Goal: Task Accomplishment & Management: Manage account settings

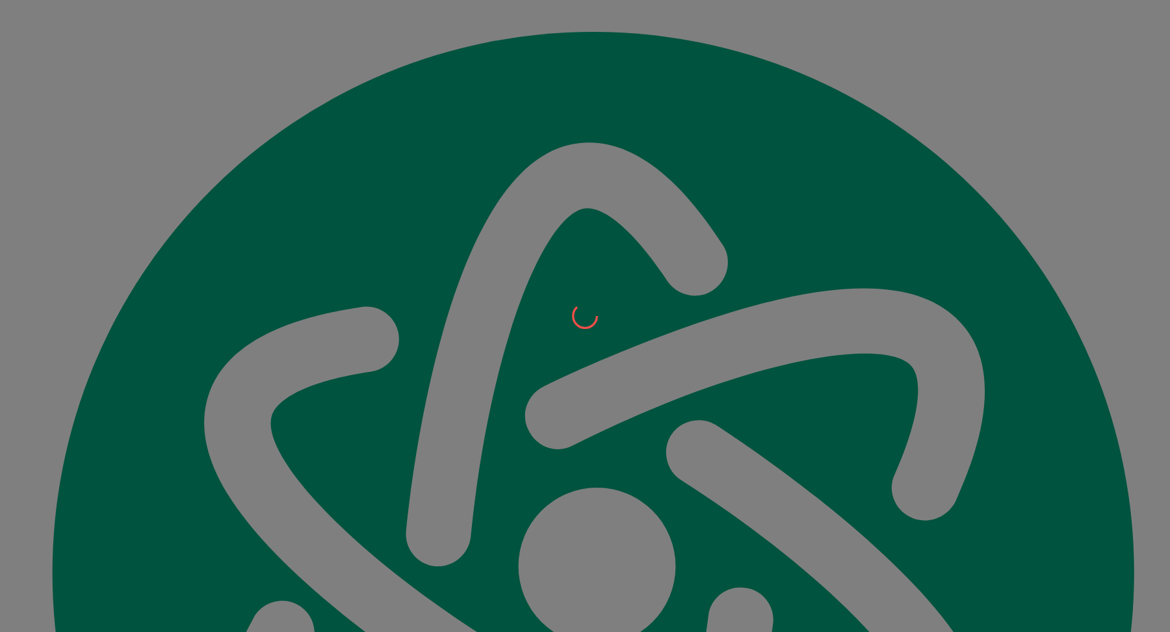
scroll to position [15088, 0]
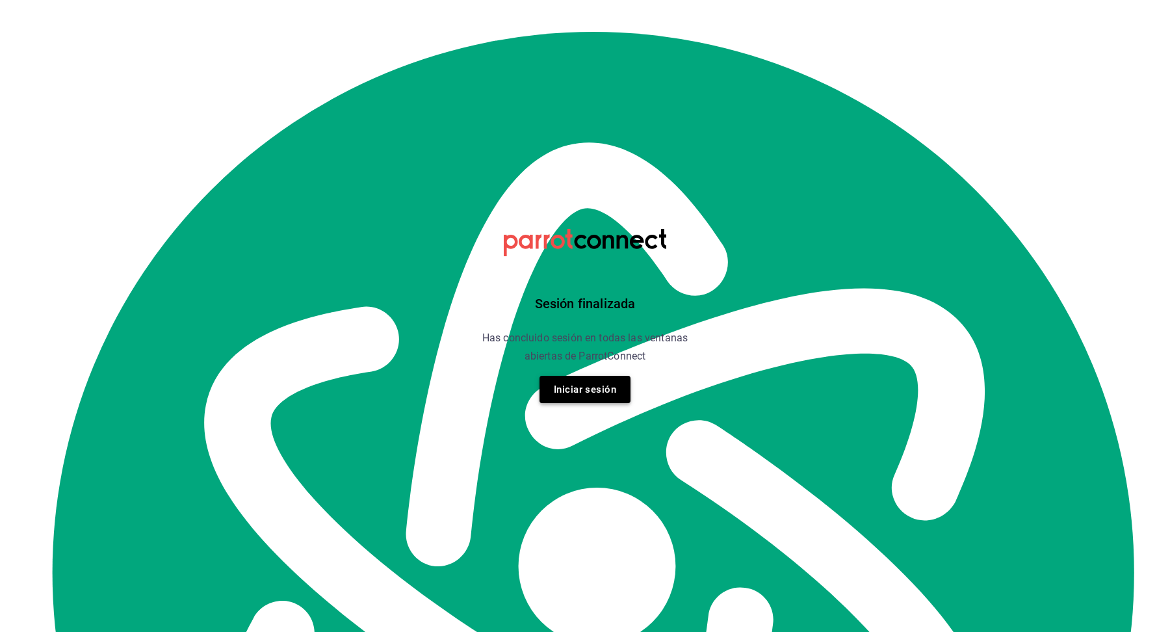
click at [575, 388] on button "Iniciar sesión" at bounding box center [585, 389] width 91 height 27
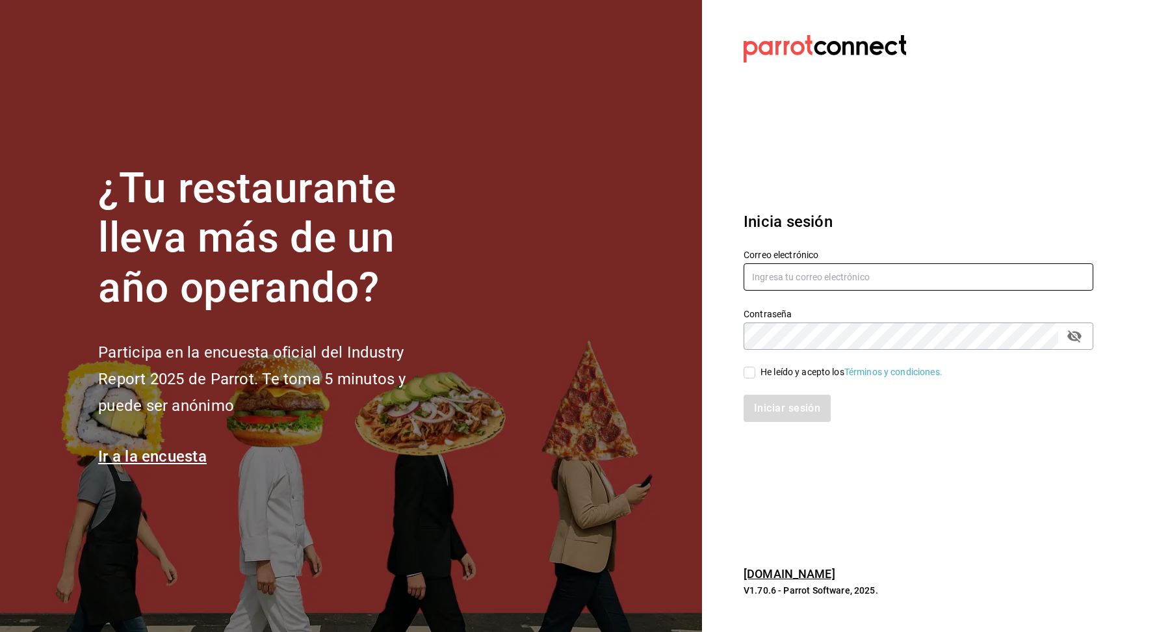
type input "[EMAIL_ADDRESS][DOMAIN_NAME]"
click at [751, 374] on input "He leído y acepto los Términos y condiciones." at bounding box center [750, 373] width 12 height 12
checkbox input "true"
click at [774, 416] on button "Iniciar sesión" at bounding box center [788, 408] width 88 height 27
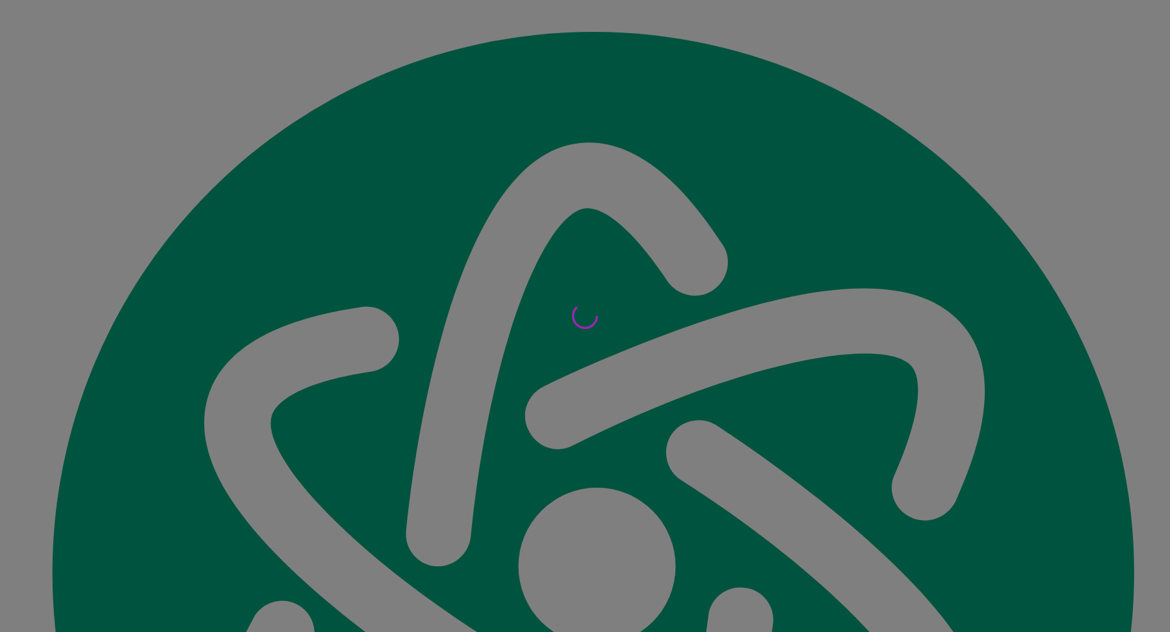
scroll to position [15088, 0]
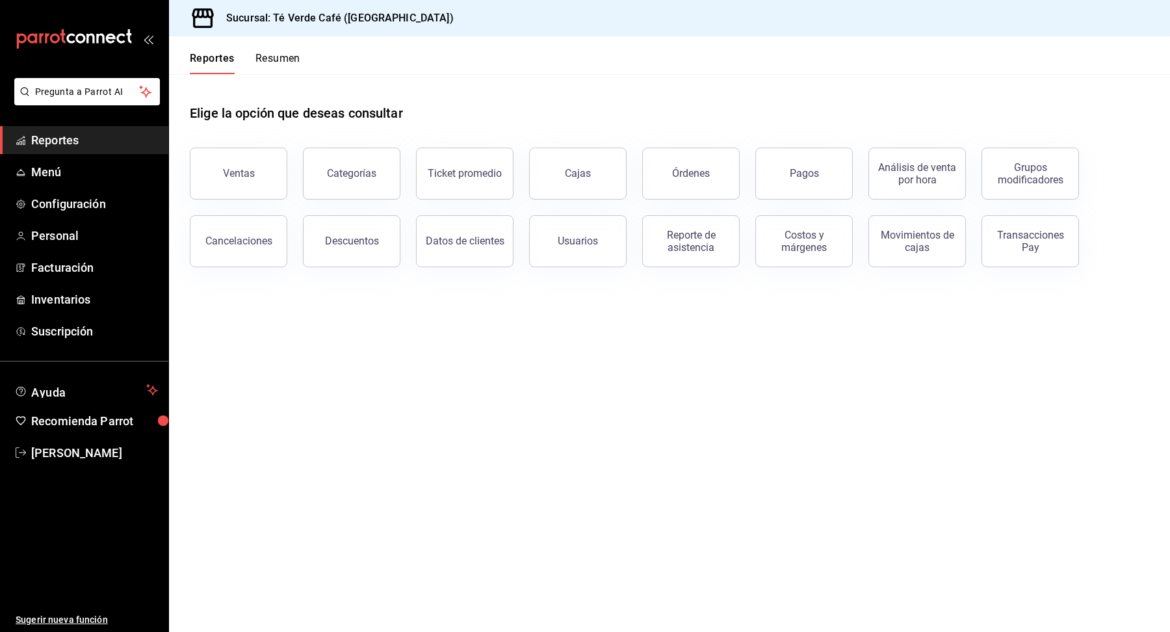
click at [53, 142] on span "Reportes" at bounding box center [94, 140] width 127 height 18
click at [692, 190] on button "Órdenes" at bounding box center [691, 174] width 98 height 52
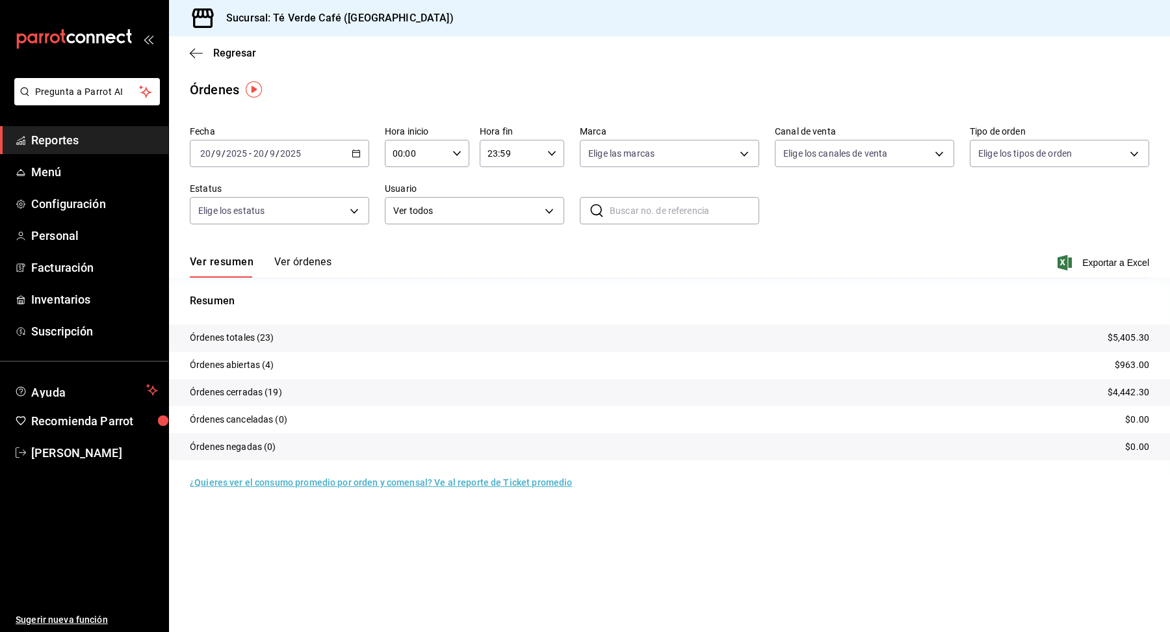
click at [320, 263] on button "Ver órdenes" at bounding box center [302, 266] width 57 height 22
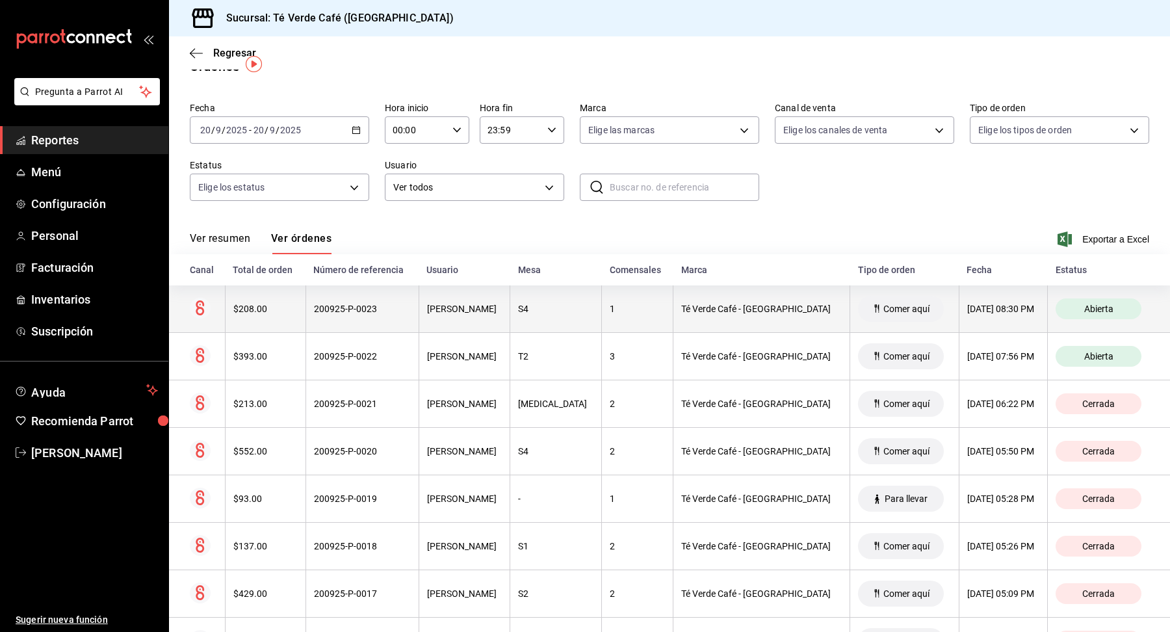
scroll to position [25, 0]
click at [280, 309] on div "$208.00" at bounding box center [265, 307] width 64 height 10
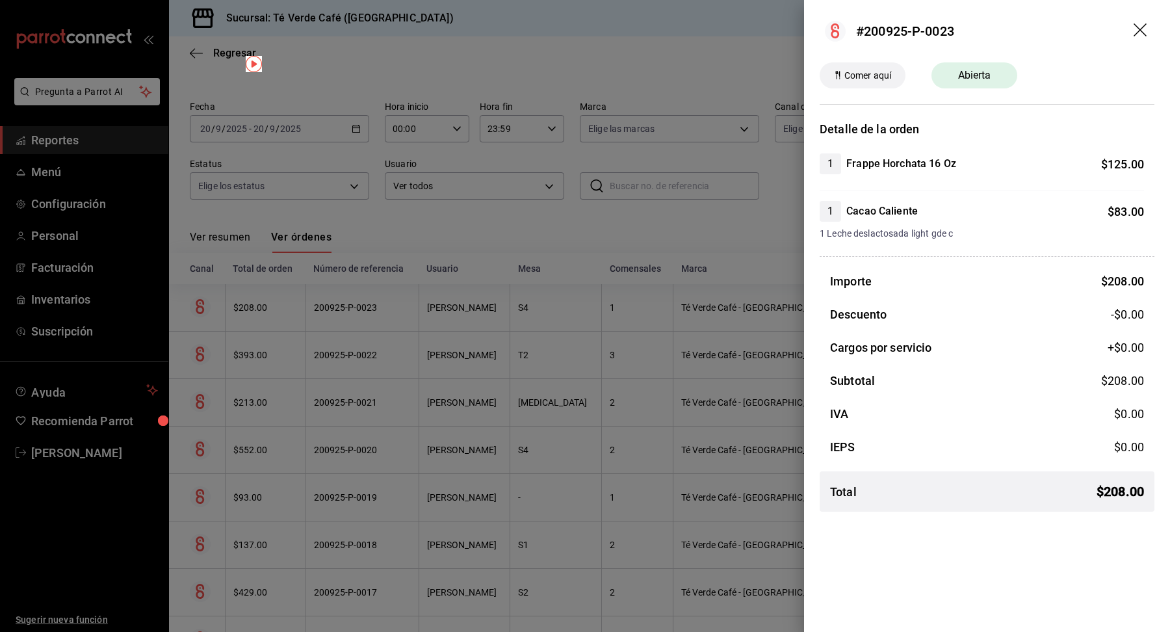
click at [1134, 28] on icon "drag" at bounding box center [1142, 31] width 16 height 16
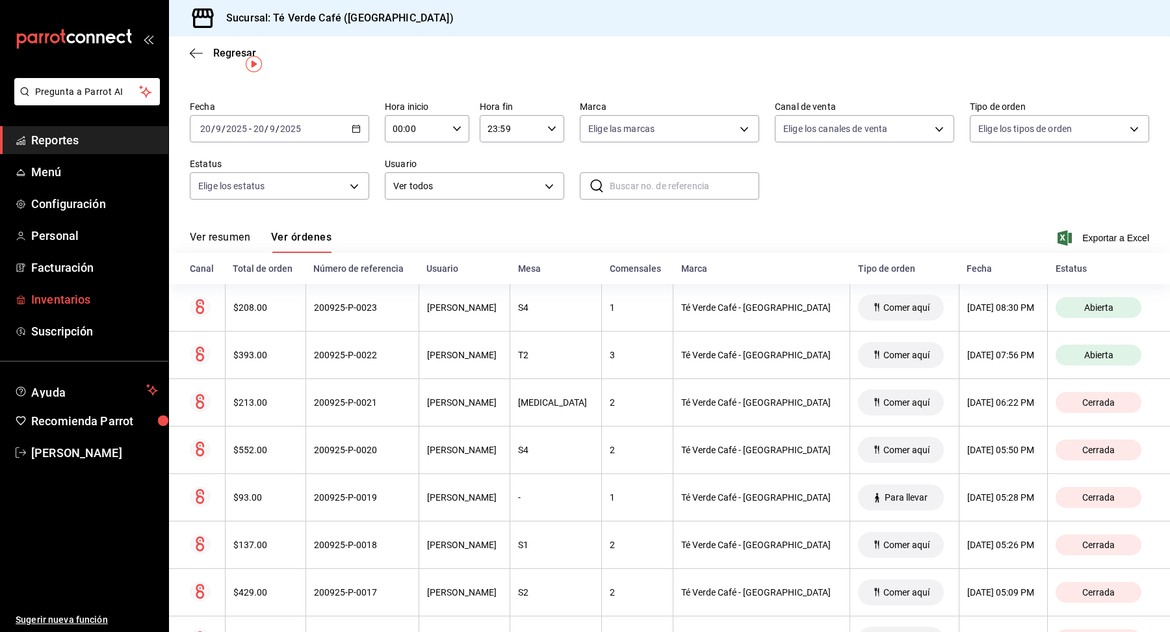
click at [73, 302] on span "Inventarios" at bounding box center [94, 300] width 127 height 18
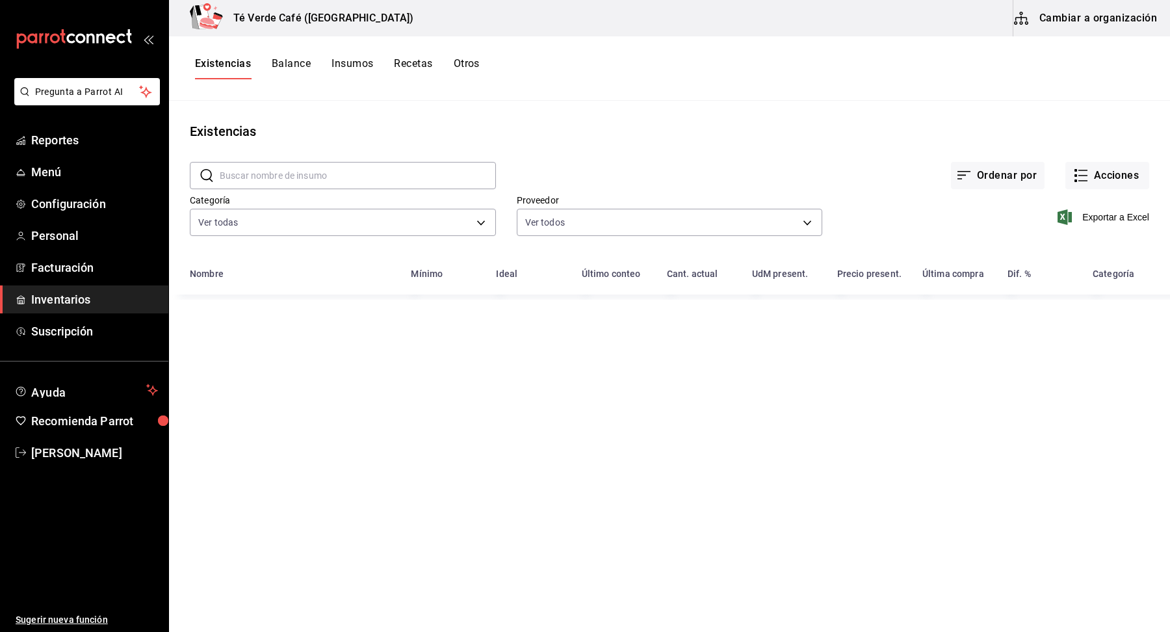
click at [353, 179] on input "text" at bounding box center [358, 176] width 276 height 26
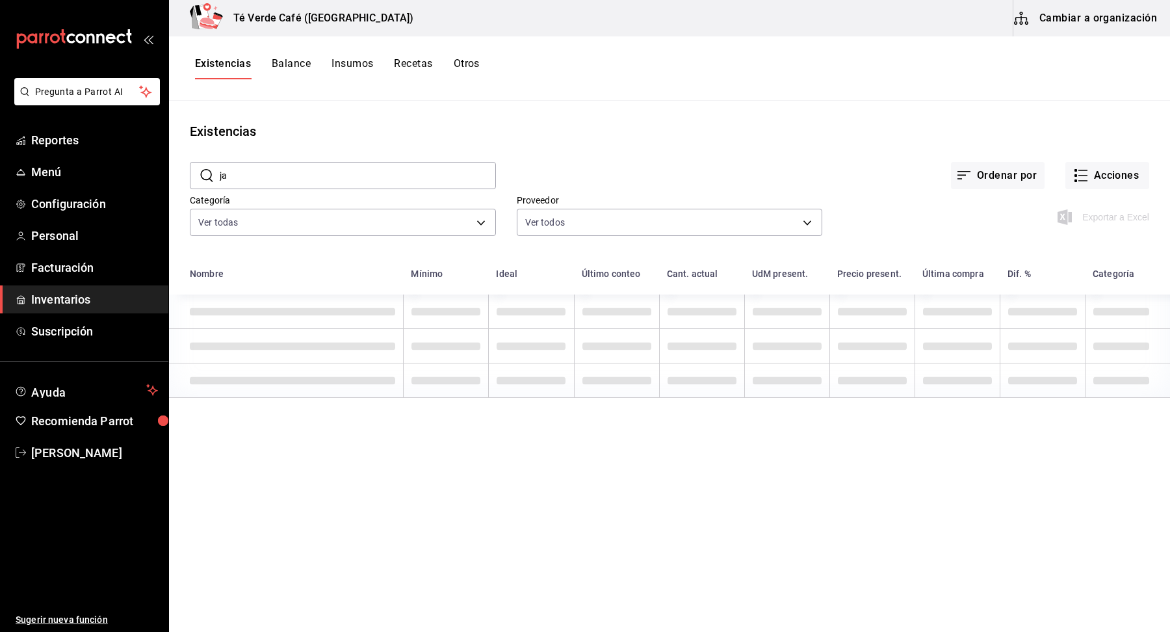
type input "j"
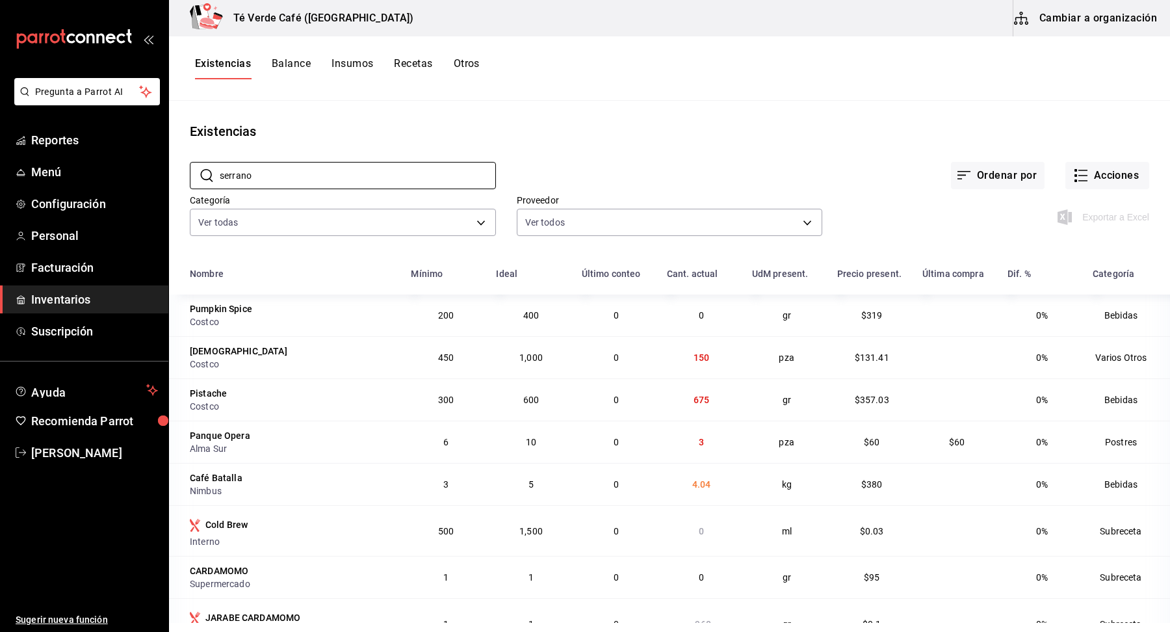
type input "serrano"
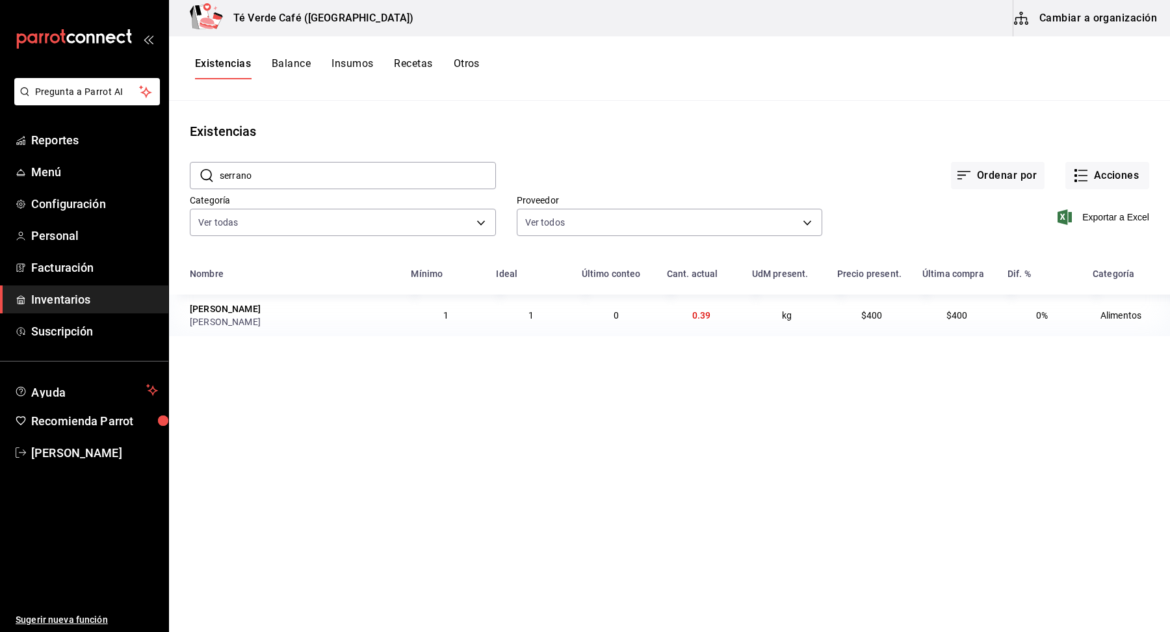
click at [840, 124] on div "Existencias" at bounding box center [669, 132] width 1001 height 20
click at [1108, 174] on button "Acciones" at bounding box center [1107, 175] width 84 height 27
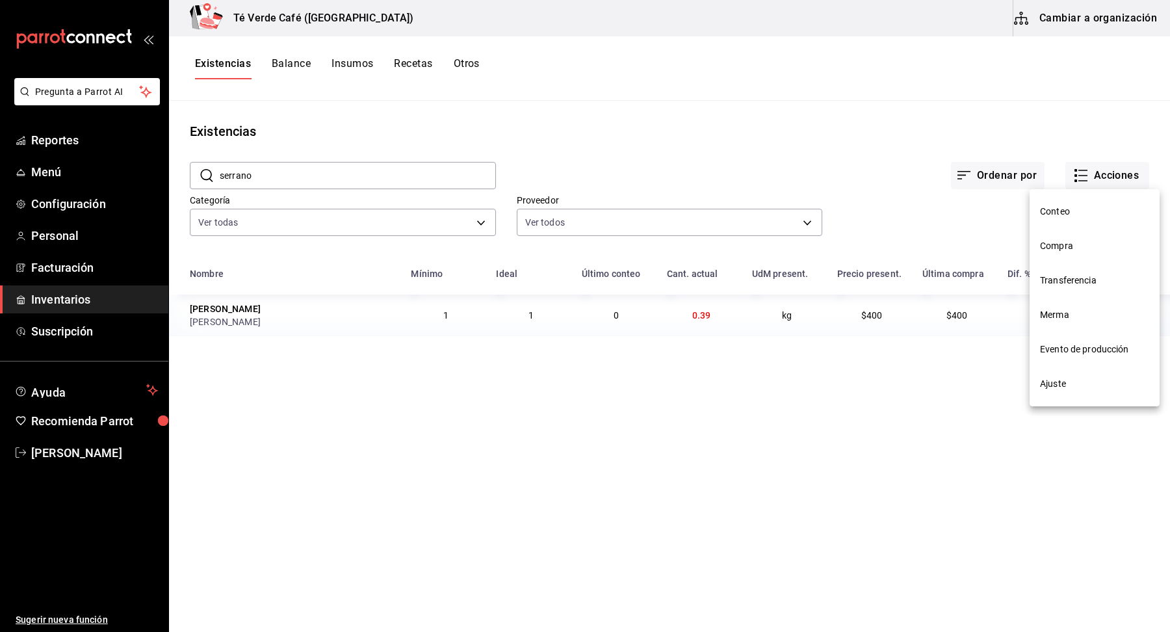
click at [1081, 392] on li "Ajuste" at bounding box center [1095, 384] width 130 height 34
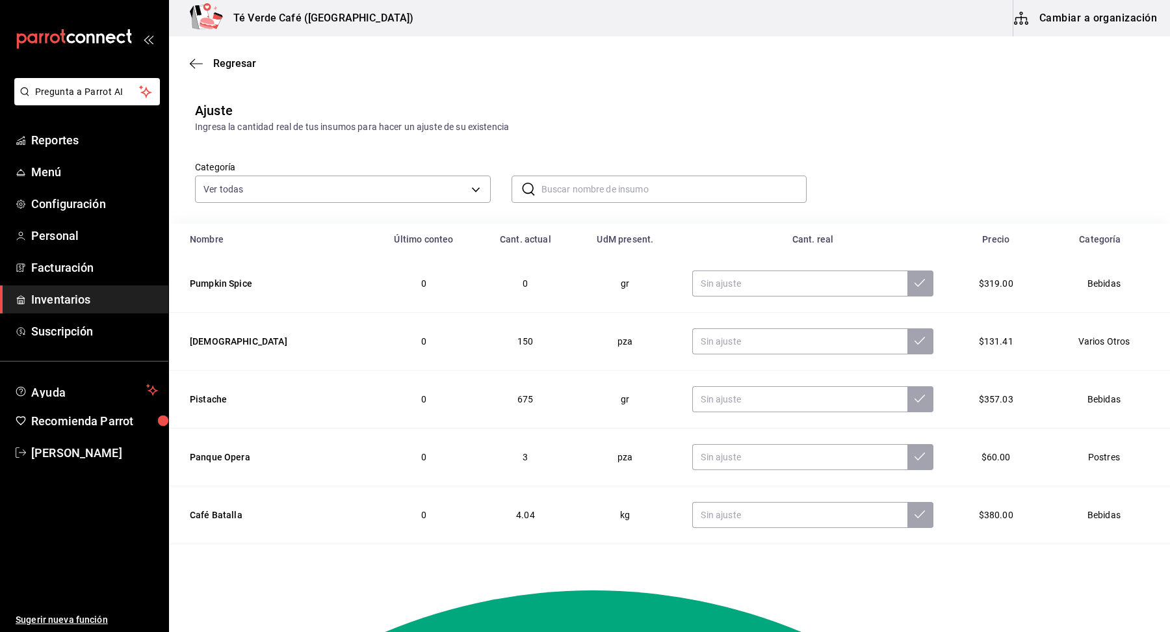
click at [593, 198] on input "text" at bounding box center [674, 189] width 266 height 26
type input "serrano"
click at [582, 190] on input "serrano" at bounding box center [674, 189] width 266 height 26
type textarea "serrano"
click at [582, 190] on input "serrano" at bounding box center [674, 189] width 266 height 26
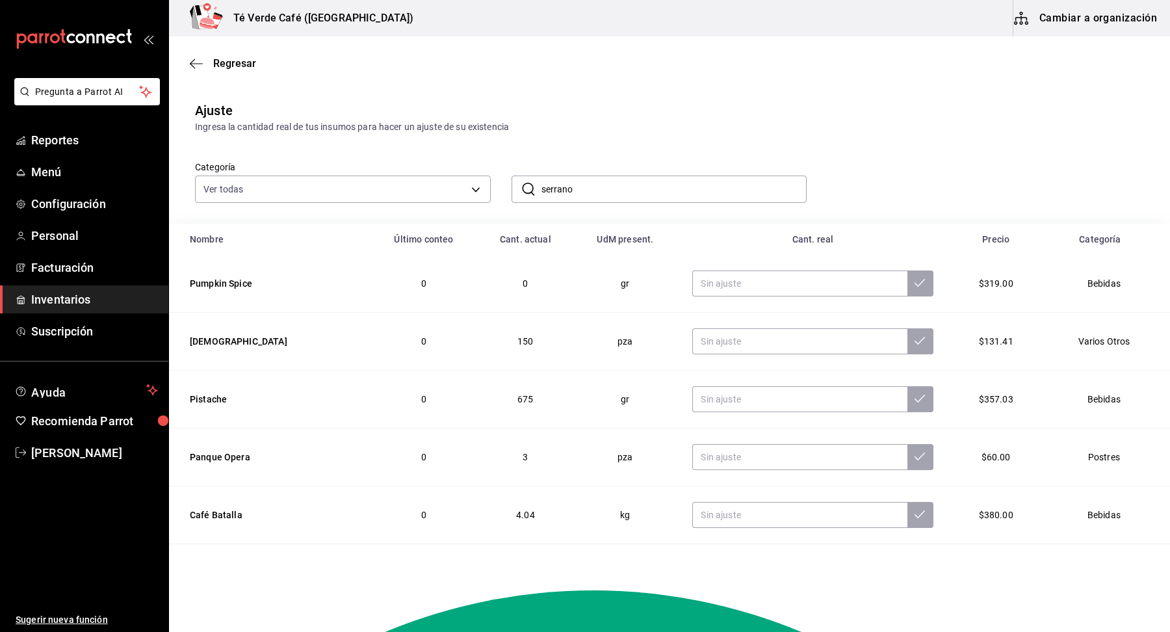
click at [582, 190] on input "serrano" at bounding box center [674, 189] width 266 height 26
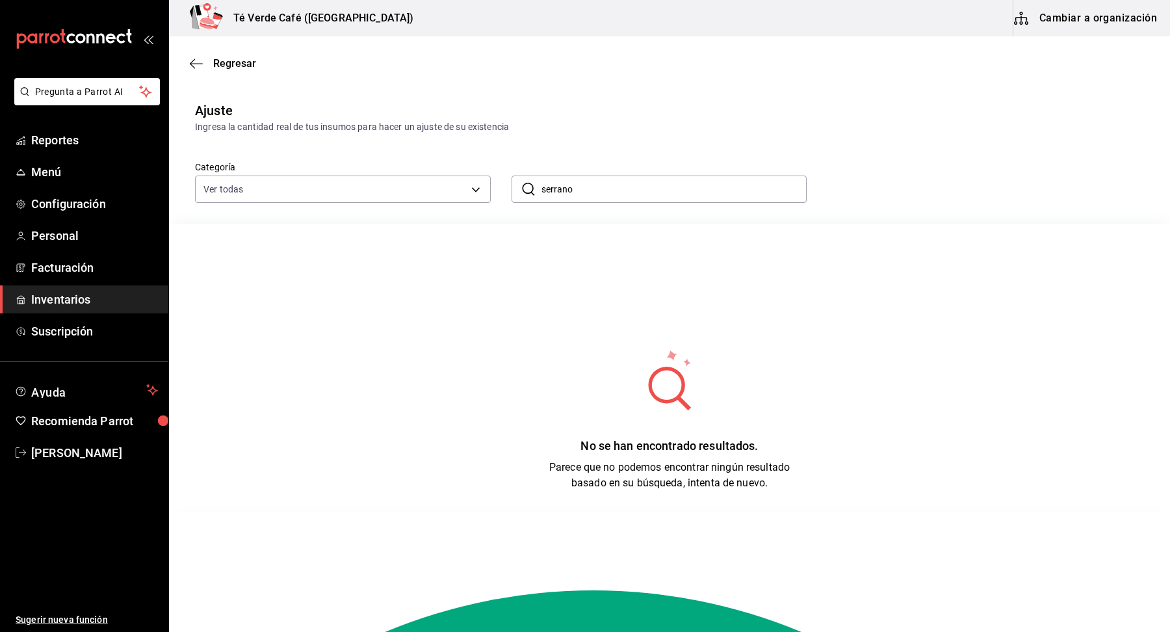
type input "serrano"
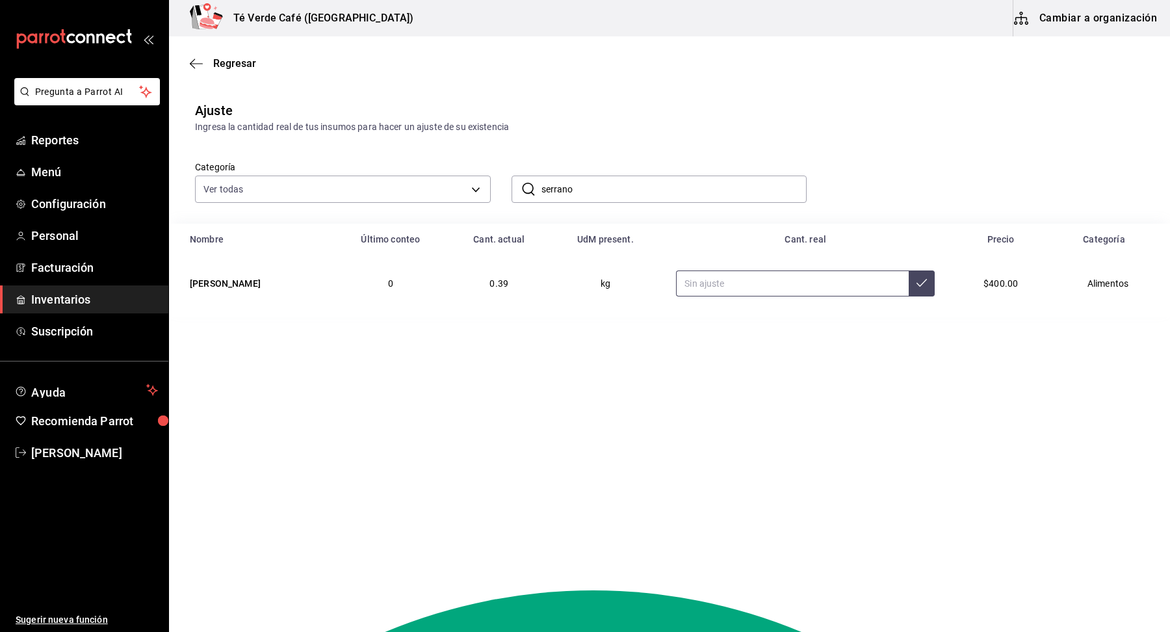
click at [685, 278] on input "text" at bounding box center [792, 283] width 233 height 26
click at [704, 282] on input ".25" at bounding box center [792, 283] width 233 height 26
type input "0.00"
click at [847, 135] on div "Categoría Ver todas 2d8f20b0-3352-407d-9bbc-f47adee48612,162c3b5a-05ee-40a0-bf7…" at bounding box center [648, 168] width 949 height 69
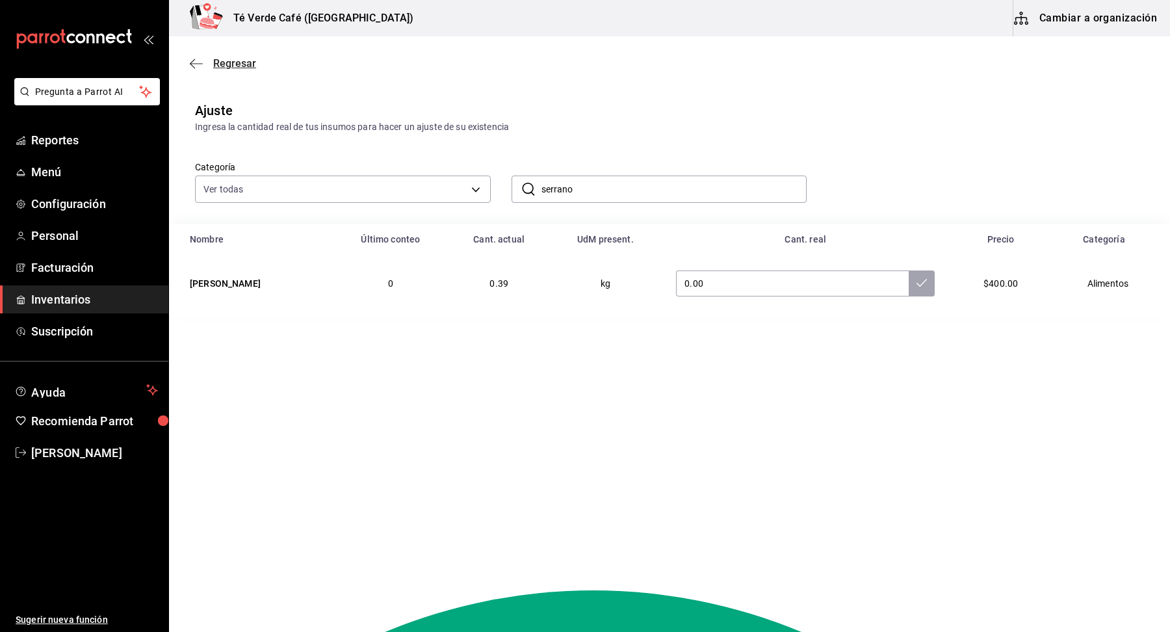
click at [205, 66] on span "Regresar" at bounding box center [223, 63] width 66 height 12
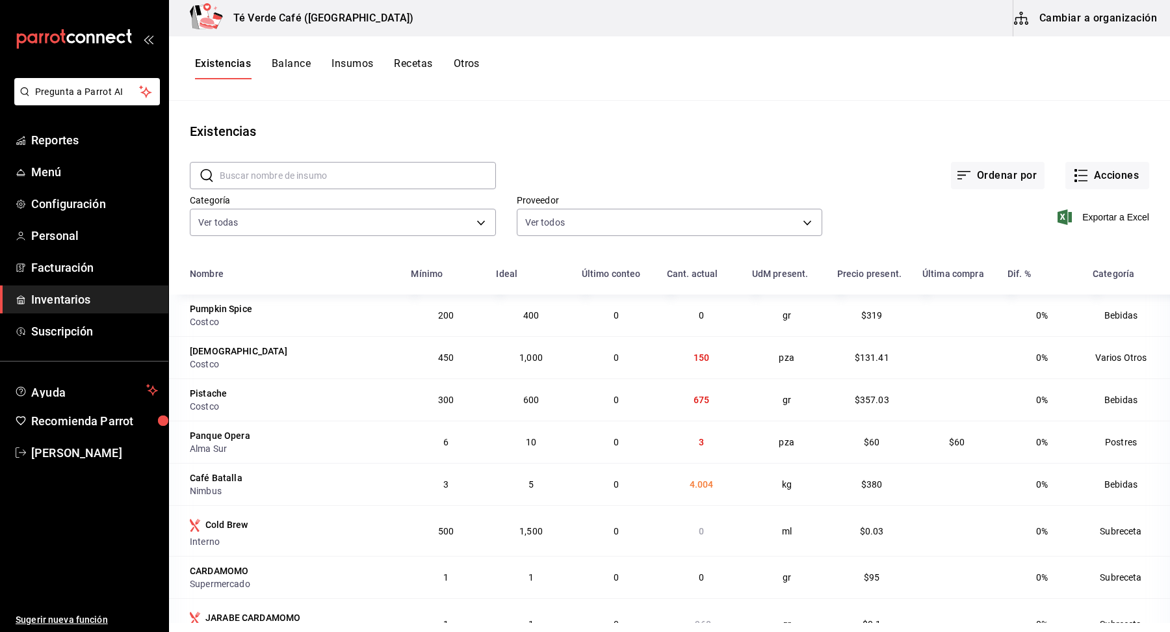
click at [484, 66] on div "Existencias Balance Insumos Recetas Otros" at bounding box center [669, 68] width 1001 height 22
click at [471, 60] on button "Otros" at bounding box center [467, 68] width 26 height 22
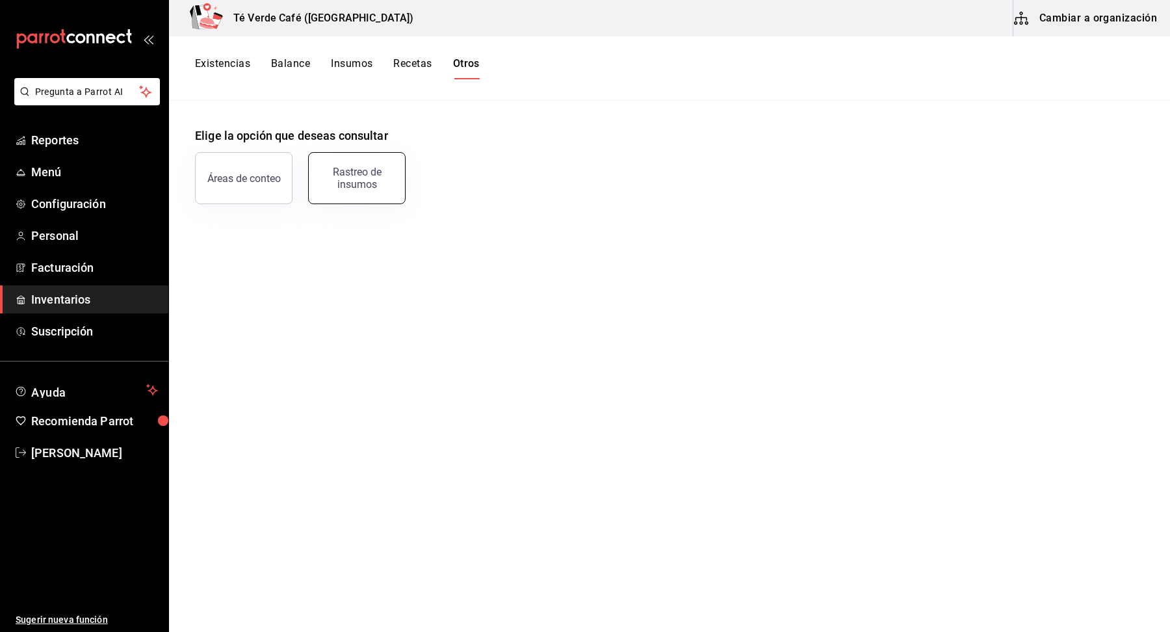
click at [363, 184] on div "Rastreo de insumos" at bounding box center [357, 178] width 81 height 25
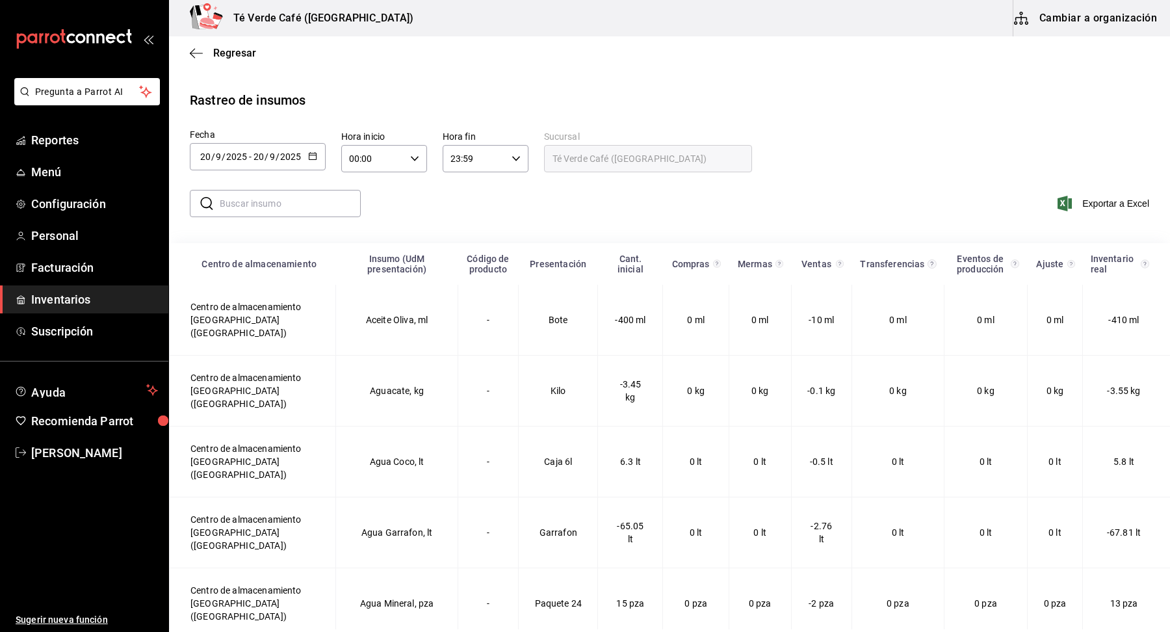
click at [310, 155] on \(Stroke\) "button" at bounding box center [312, 155] width 7 height 1
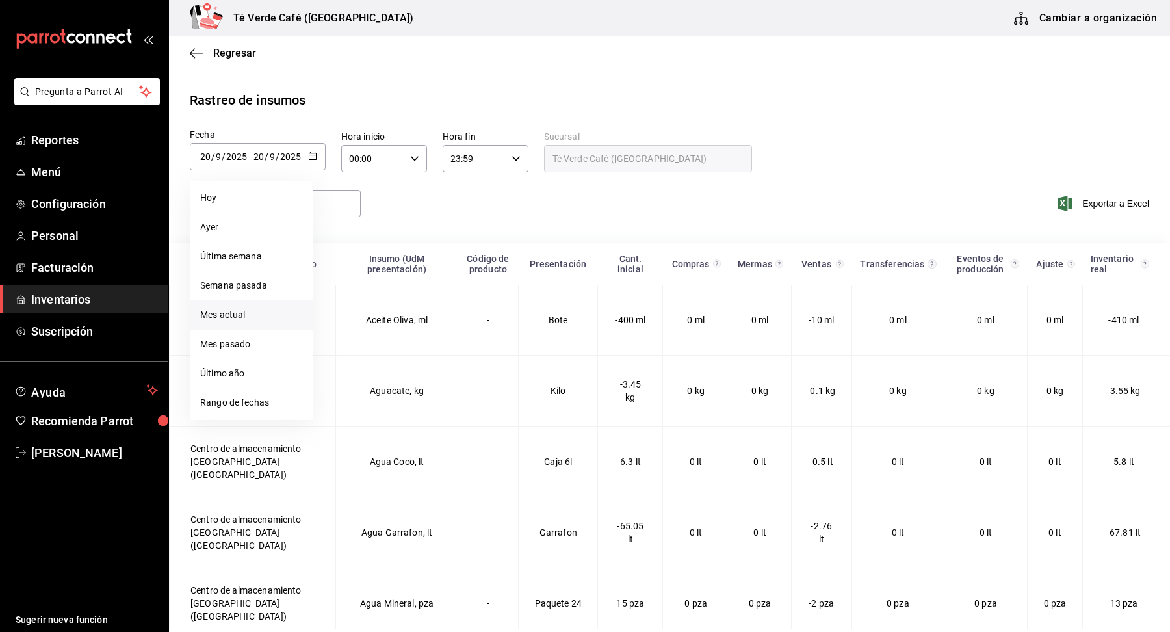
click at [226, 320] on li "Mes actual" at bounding box center [251, 314] width 123 height 29
type input "[DATE]"
type input "1"
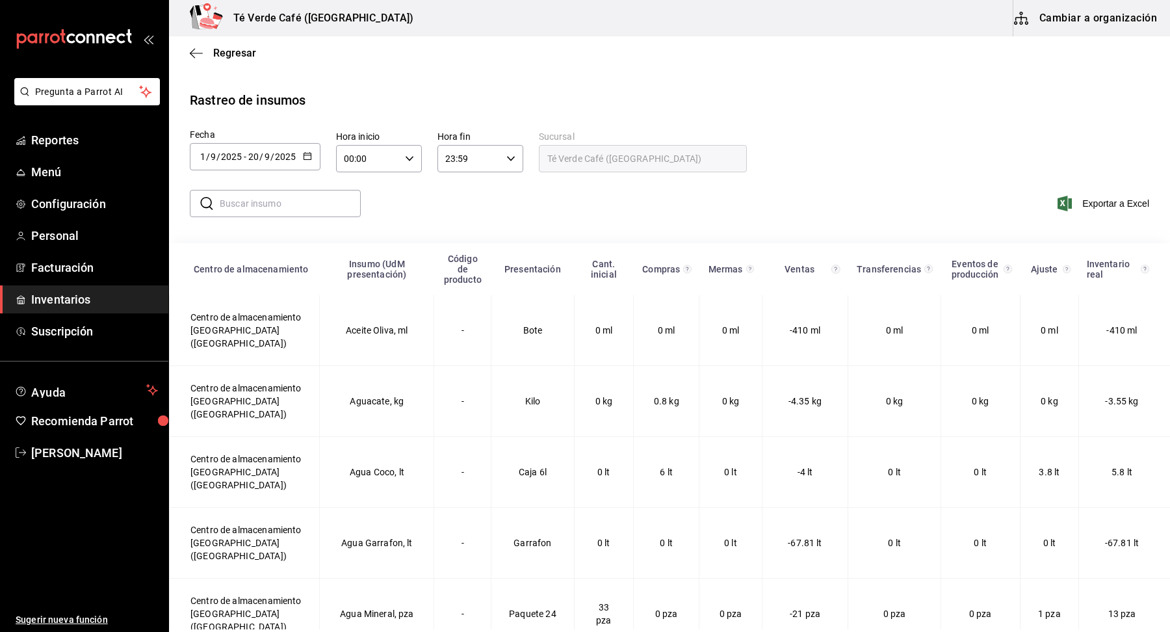
click at [287, 208] on input "text" at bounding box center [290, 203] width 141 height 26
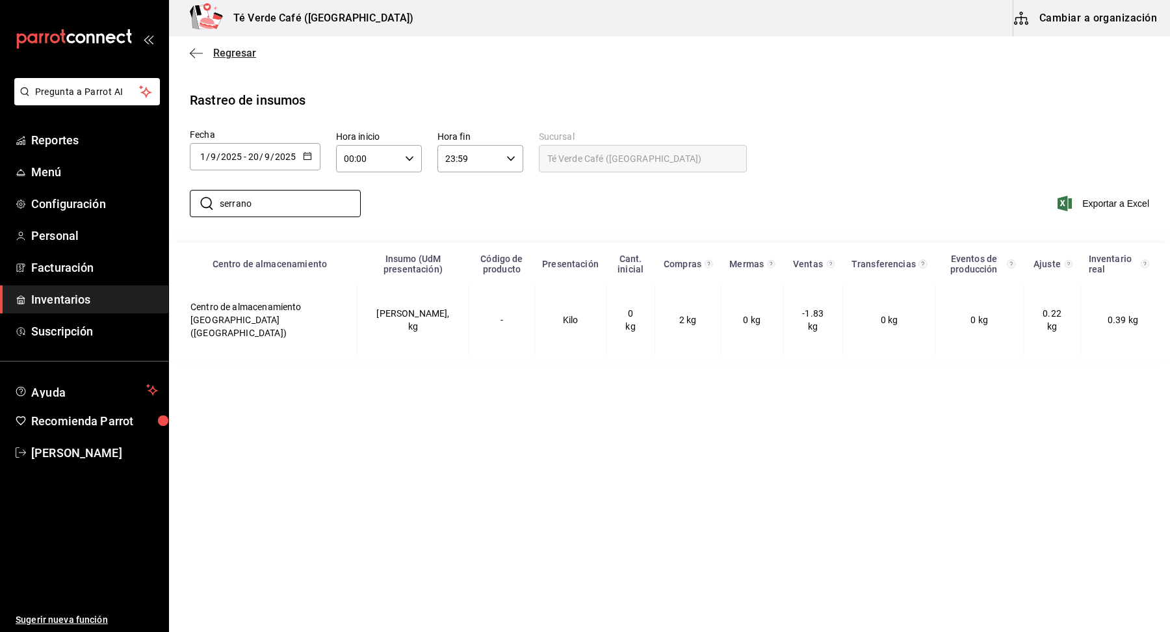
type input "serrano"
click at [224, 51] on span "Regresar" at bounding box center [234, 53] width 43 height 12
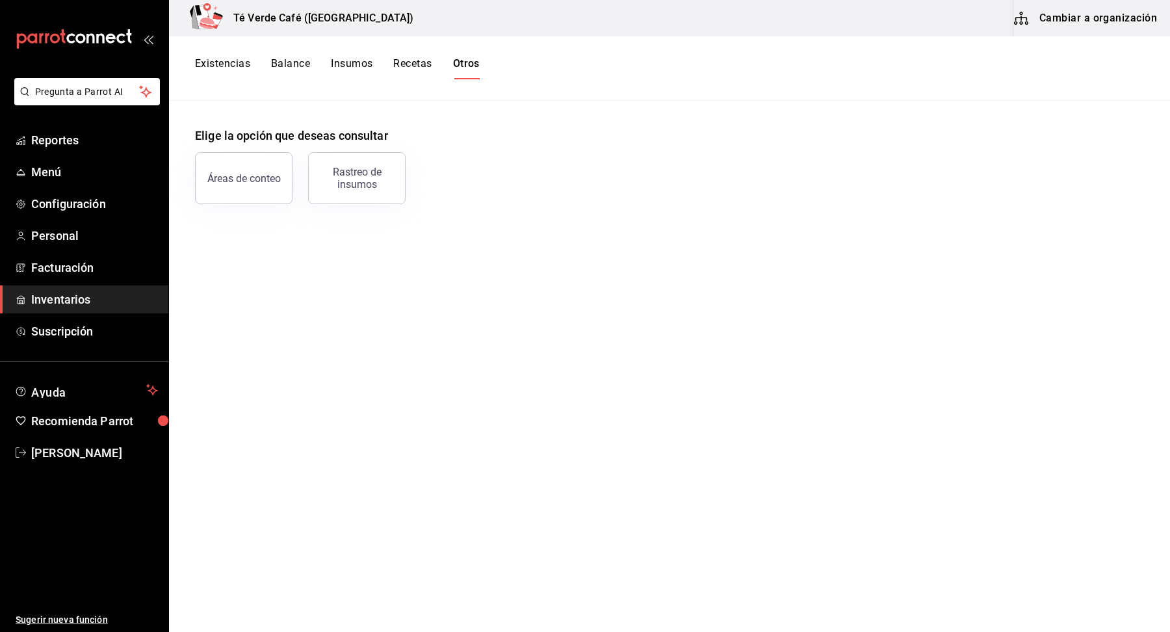
click at [231, 64] on button "Existencias" at bounding box center [222, 68] width 55 height 22
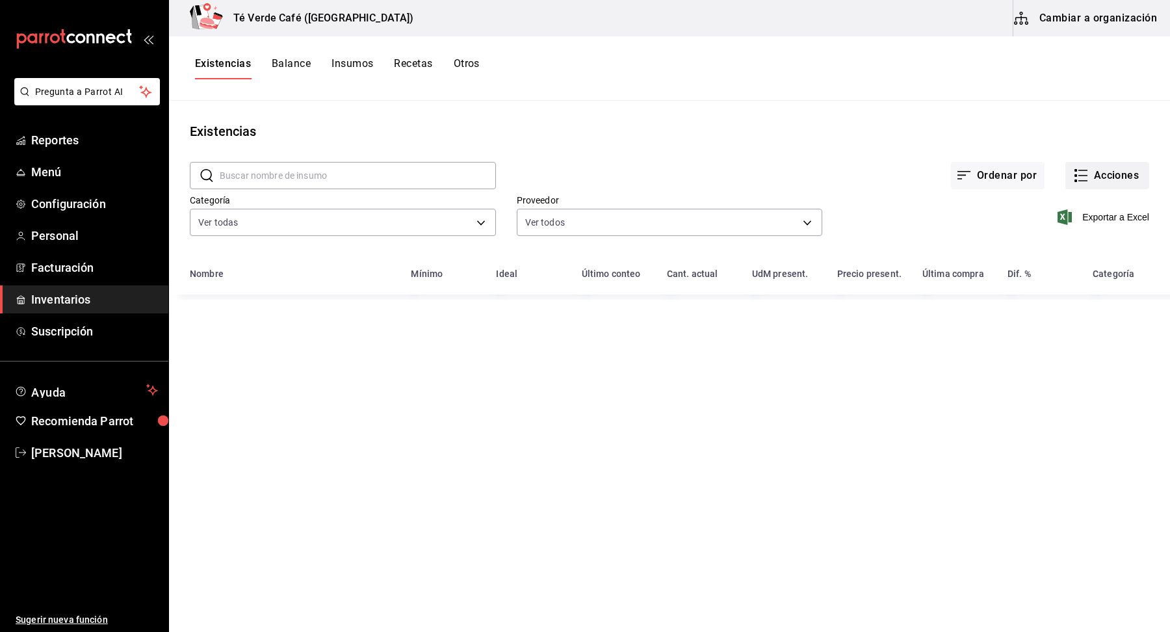
click at [1118, 177] on button "Acciones" at bounding box center [1107, 175] width 84 height 27
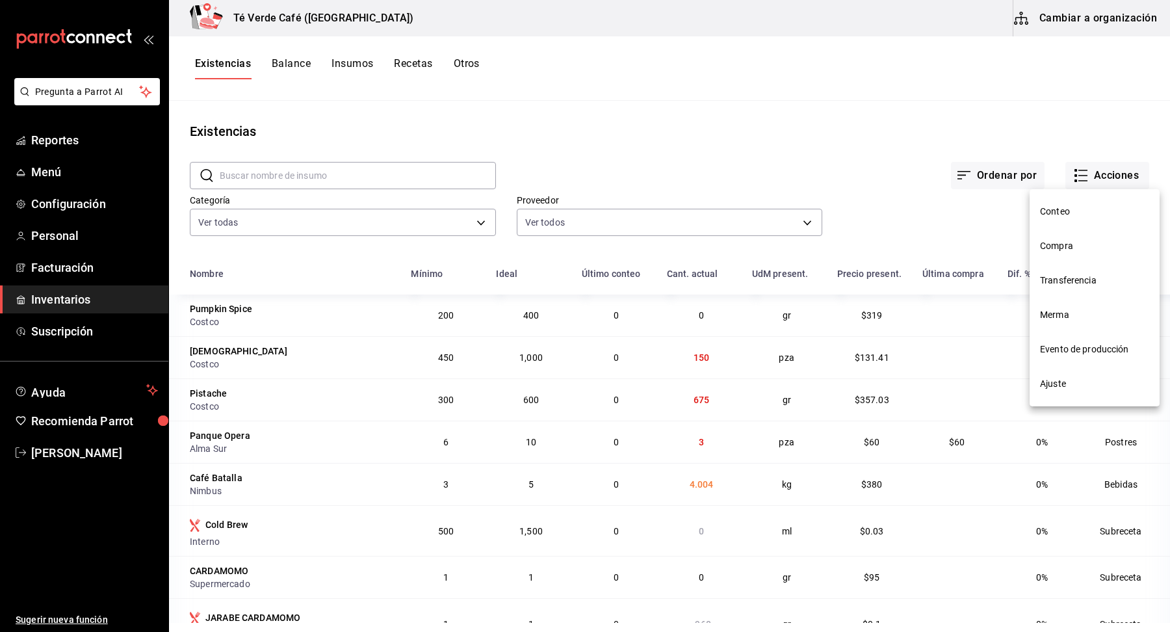
click at [1061, 312] on span "Merma" at bounding box center [1094, 315] width 109 height 14
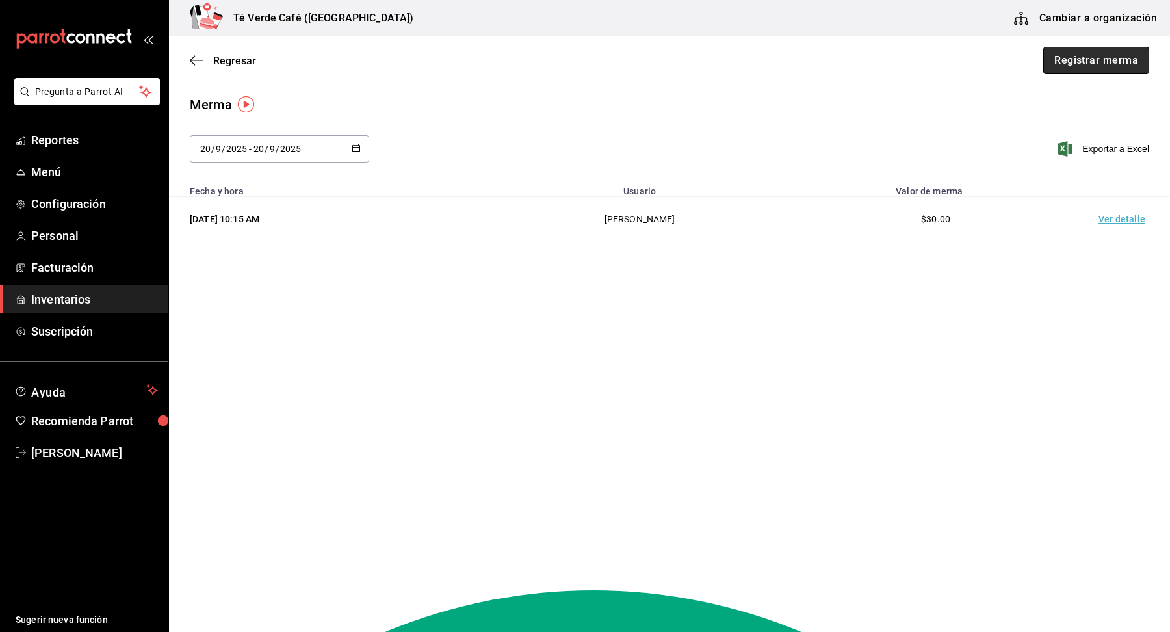
click at [1114, 56] on button "Registrar merma" at bounding box center [1096, 60] width 106 height 27
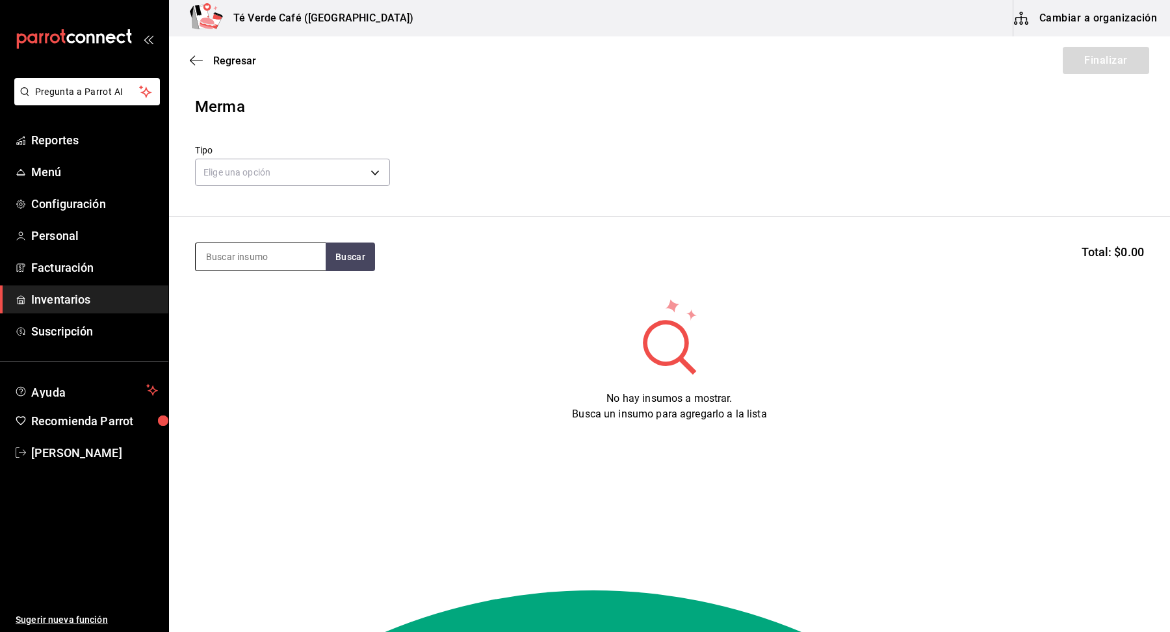
click at [270, 251] on input at bounding box center [261, 256] width 130 height 27
type input "serra"
click at [289, 311] on div "Kilo - [PERSON_NAME] Embutidos" at bounding box center [260, 315] width 109 height 27
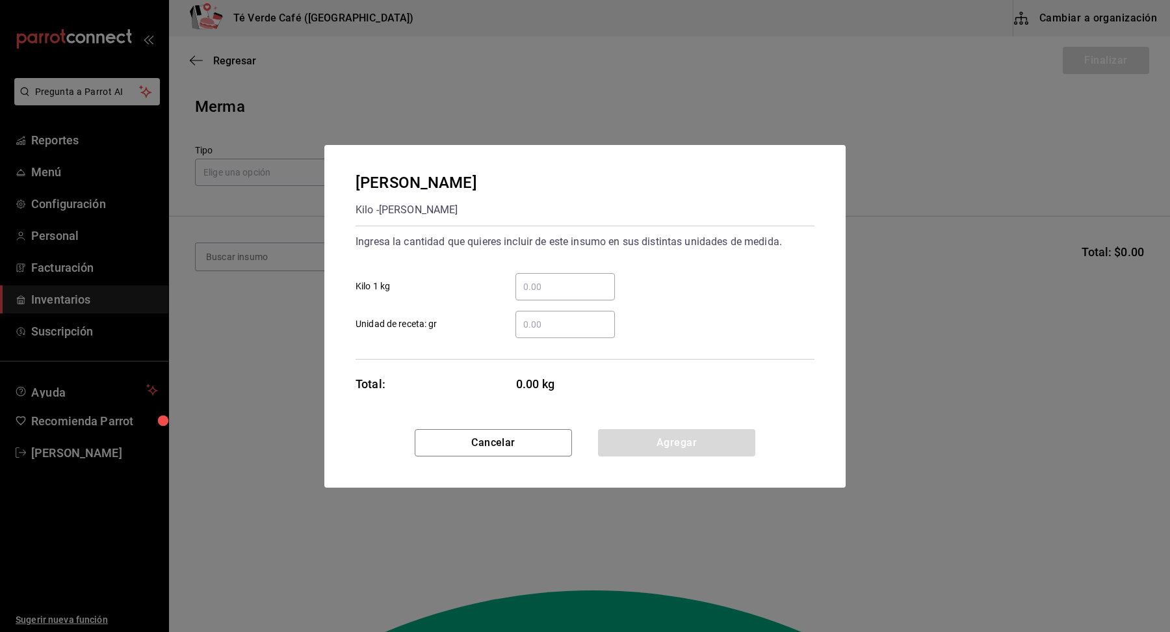
click at [550, 324] on input "​ Unidad de receta: gr" at bounding box center [564, 325] width 99 height 16
type input "0.31"
click at [710, 445] on button "Agregar" at bounding box center [676, 442] width 157 height 27
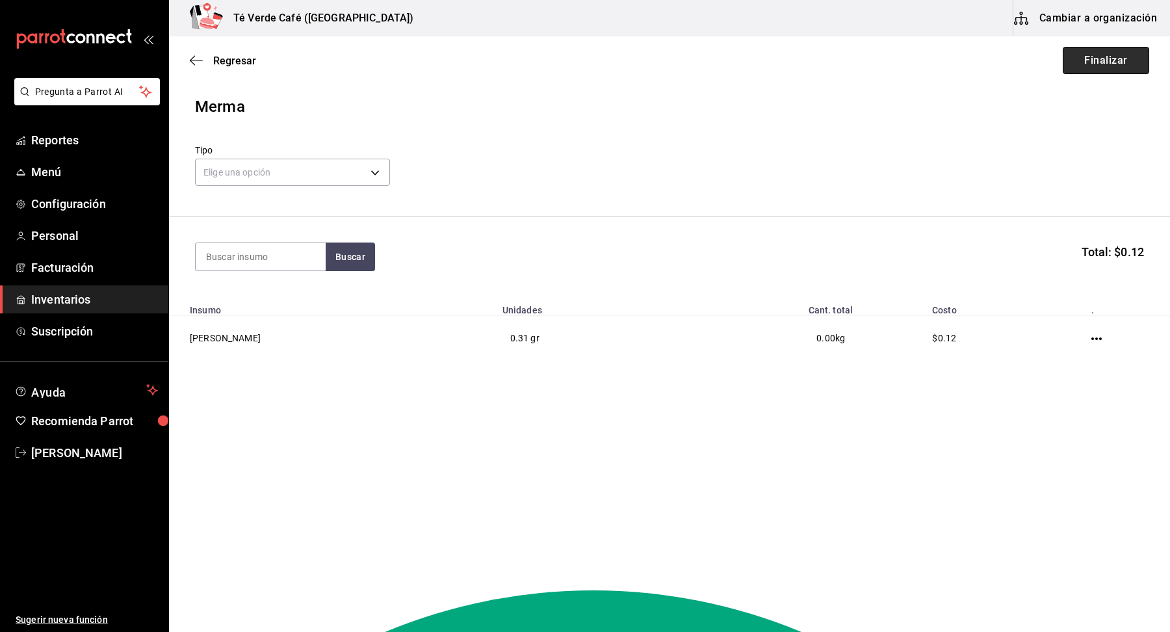
click at [1120, 65] on button "Finalizar" at bounding box center [1106, 60] width 86 height 27
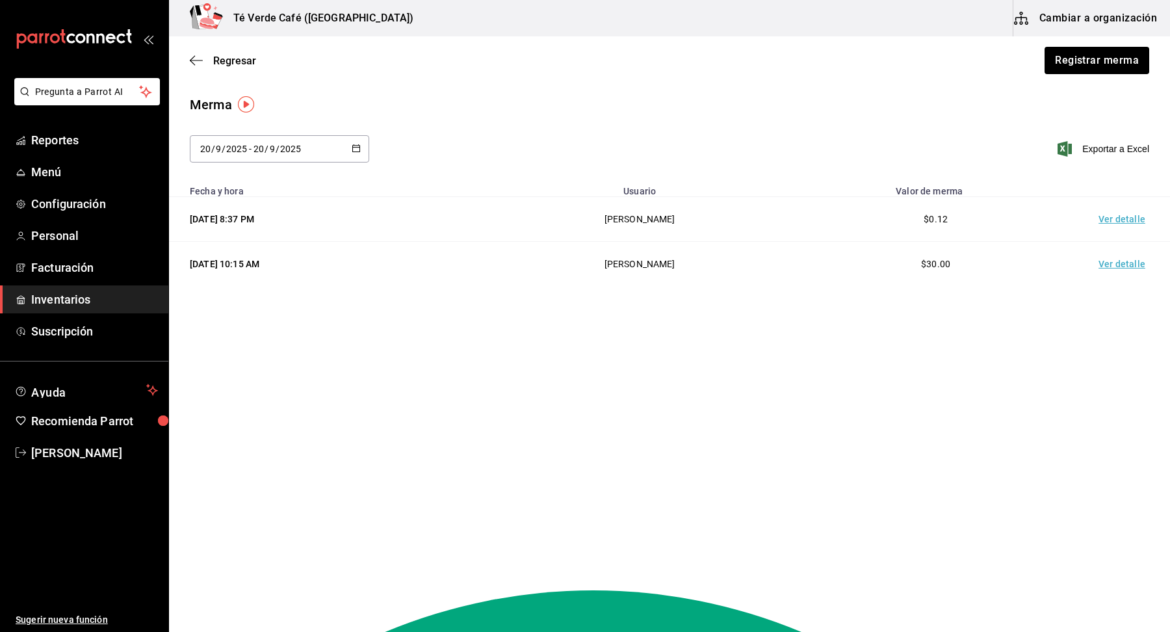
click at [57, 299] on span "Inventarios" at bounding box center [94, 300] width 127 height 18
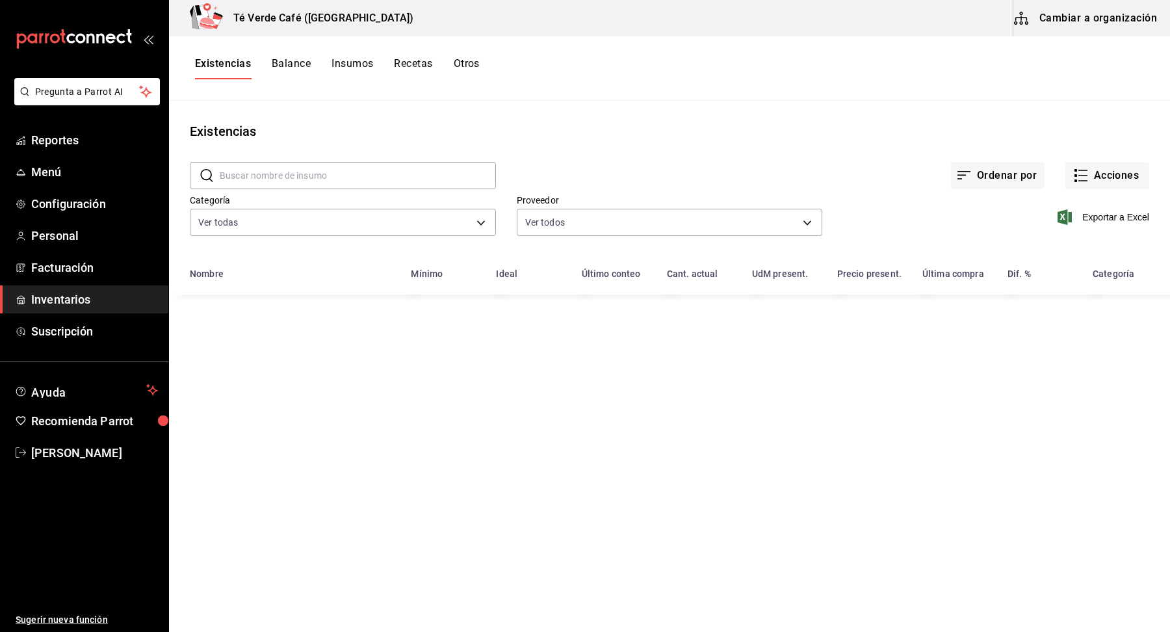
click at [325, 170] on input "text" at bounding box center [358, 176] width 276 height 26
type input "serran"
click at [1105, 176] on button "Acciones" at bounding box center [1107, 175] width 84 height 27
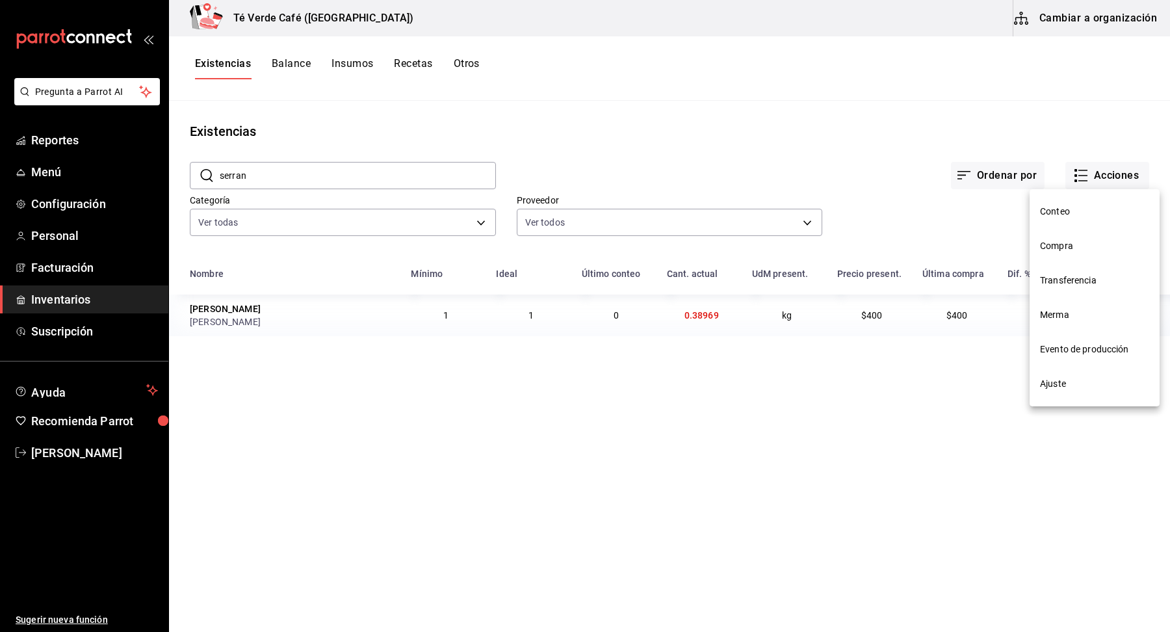
click at [880, 388] on div at bounding box center [585, 316] width 1170 height 632
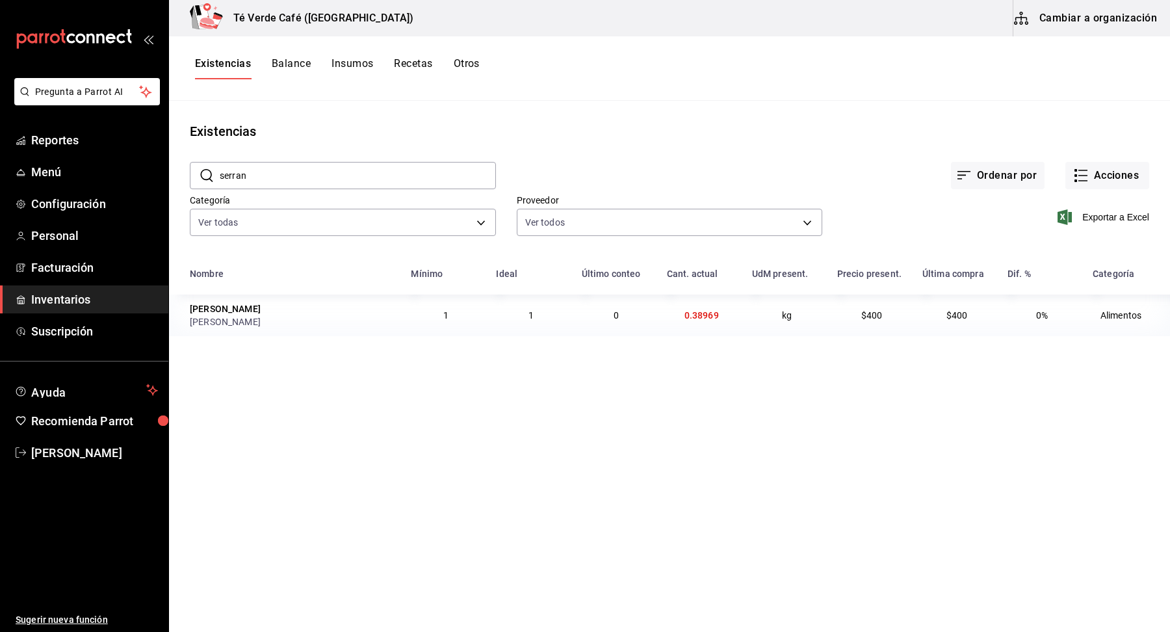
click at [1119, 16] on button "Cambiar a organización" at bounding box center [1086, 18] width 146 height 36
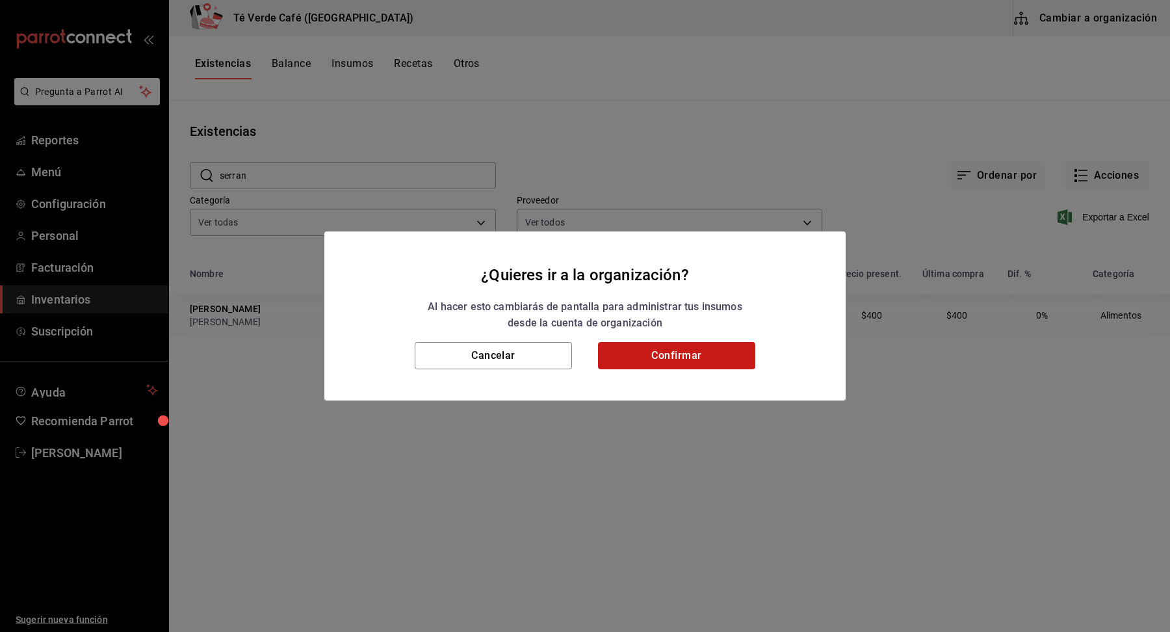
click at [704, 357] on button "Confirmar" at bounding box center [676, 355] width 157 height 27
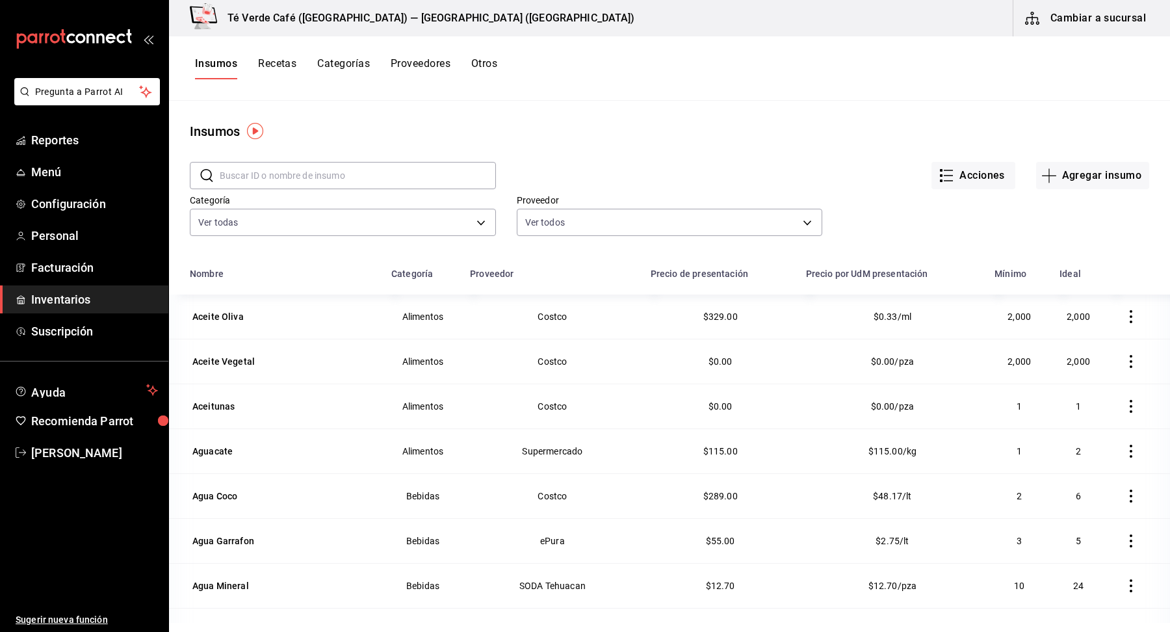
click at [351, 171] on input "text" at bounding box center [358, 176] width 276 height 26
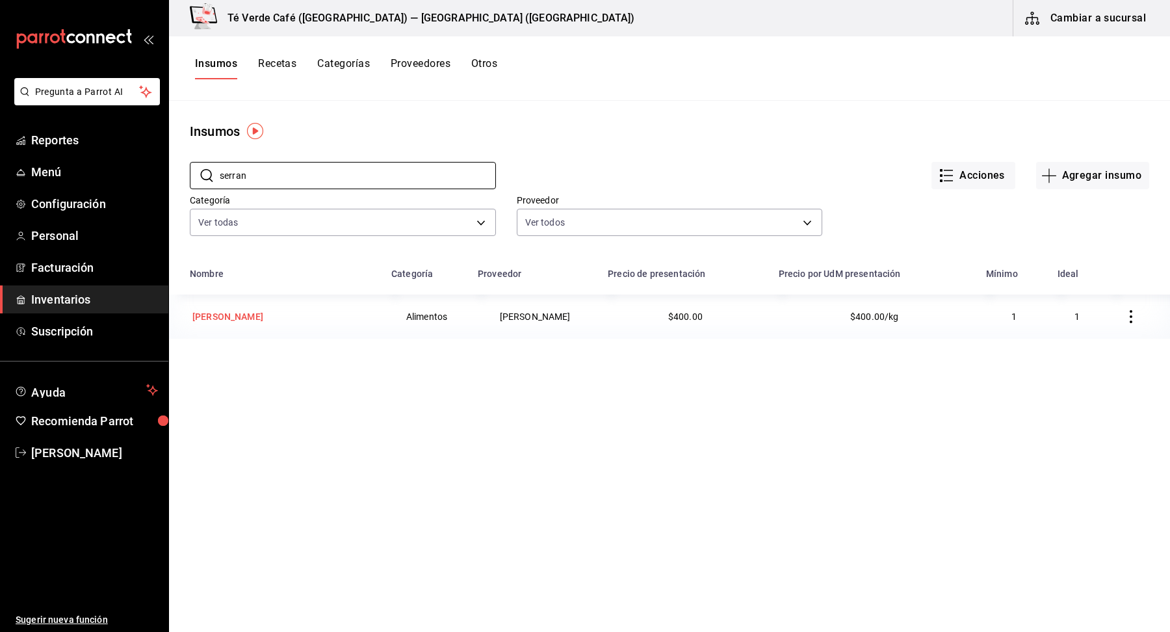
type input "serran"
click at [206, 327] on td "[PERSON_NAME]" at bounding box center [276, 316] width 215 height 44
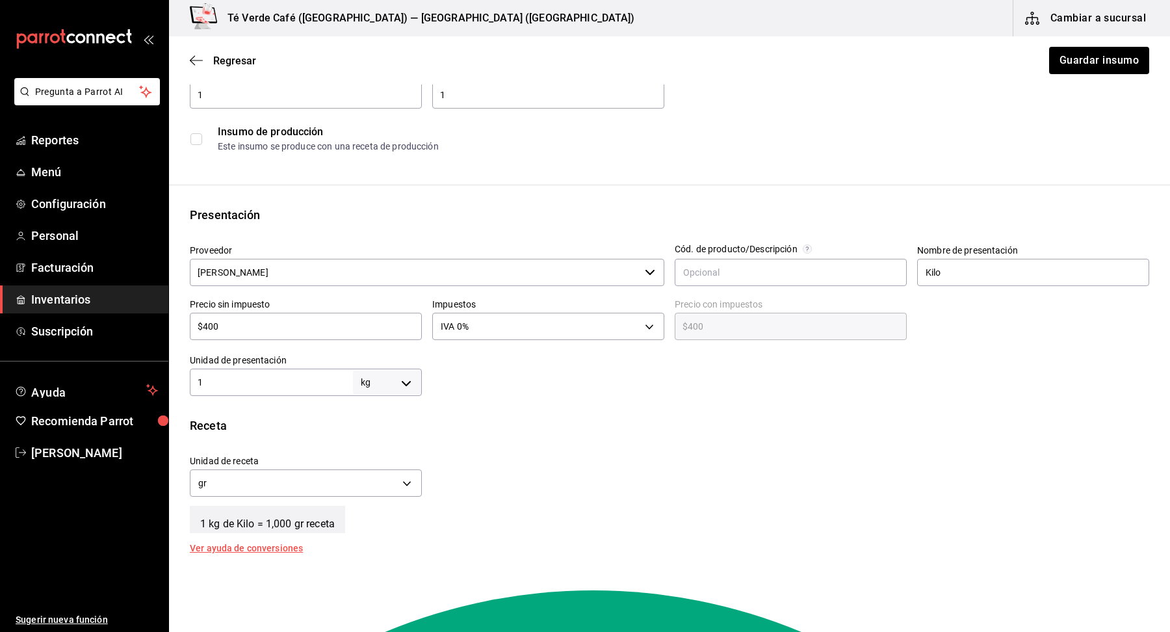
scroll to position [145, 0]
click at [299, 384] on input "1" at bounding box center [271, 382] width 163 height 16
type input "10"
type input "10,000"
type input "100"
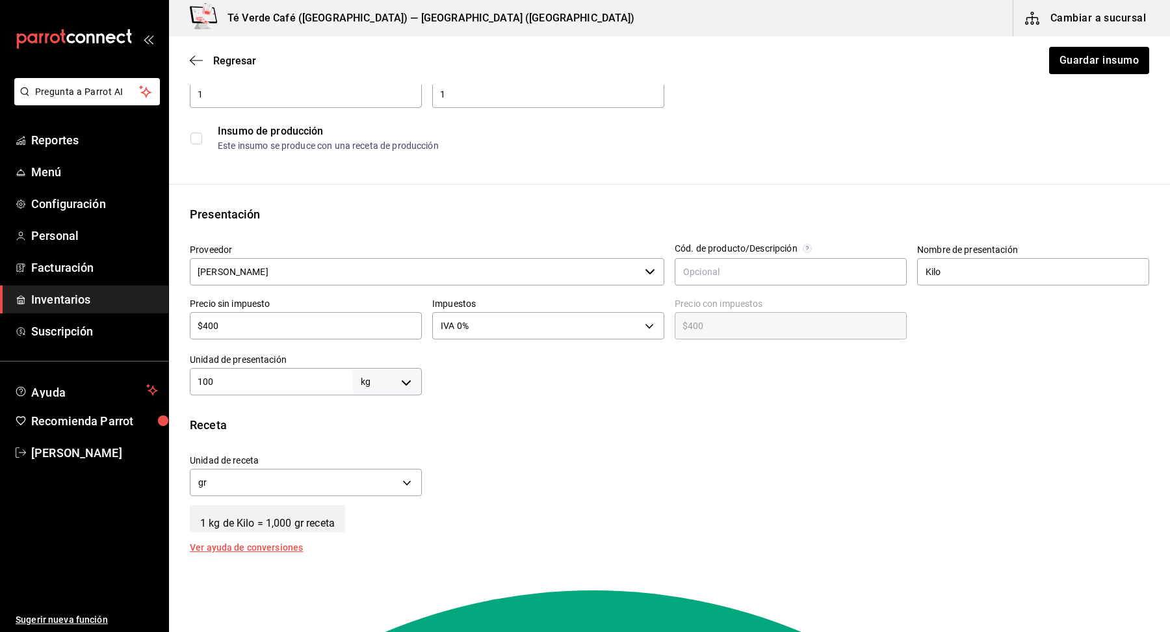
type input "100,000"
type input "1,000"
type input "1,000,000"
type input "1,000"
click at [400, 379] on body "Pregunta a Parrot AI Reportes Menú Configuración Personal Facturación Inventari…" at bounding box center [585, 279] width 1170 height 558
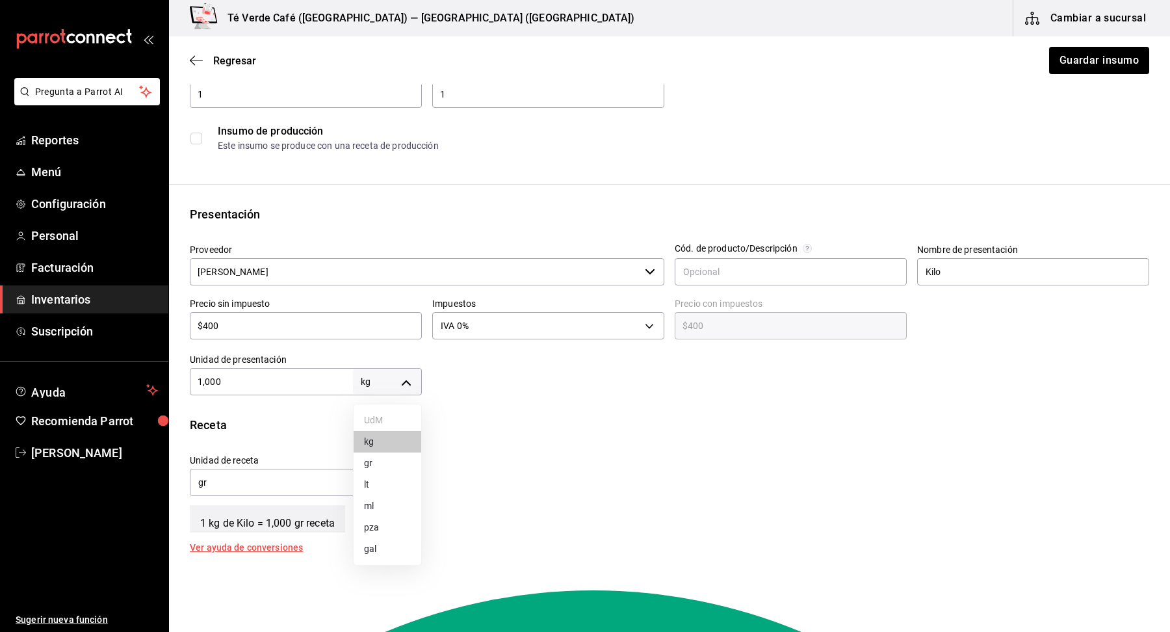
click at [378, 462] on li "gr" at bounding box center [388, 462] width 68 height 21
type input "GRAM"
type input "1,000"
click at [560, 432] on div "Receta Unidad de receta gr GRAM Factor de conversión 1,000 ​ 1 gr de Kilo = 1 g…" at bounding box center [669, 484] width 1001 height 136
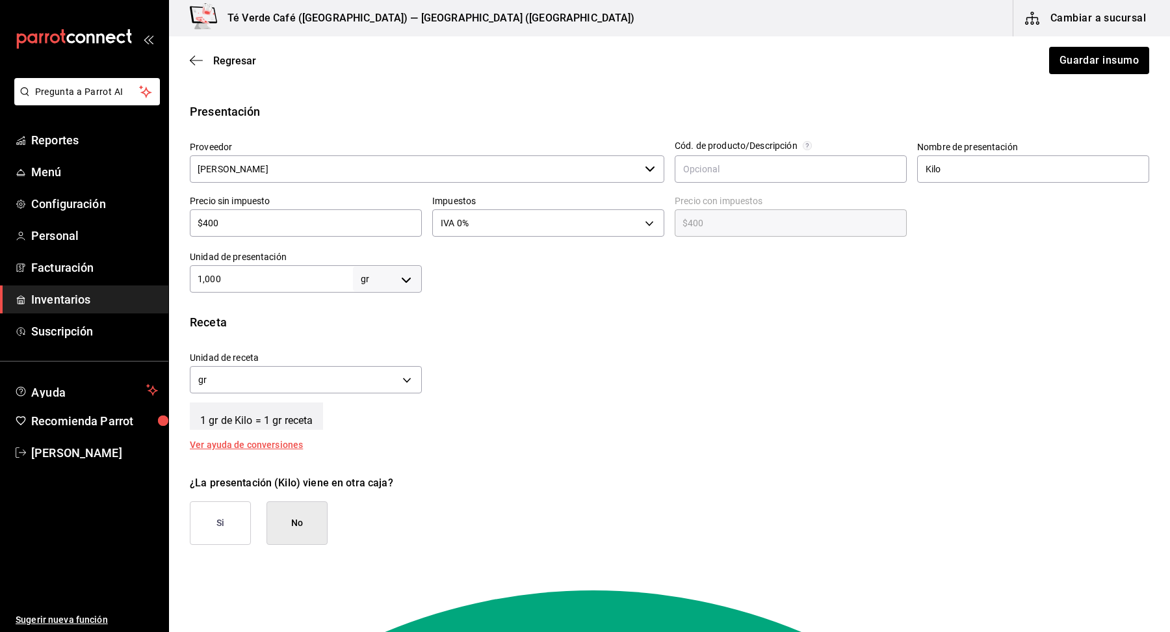
click at [505, 423] on div "1 gr de Kilo = 1 gr receta" at bounding box center [669, 413] width 959 height 33
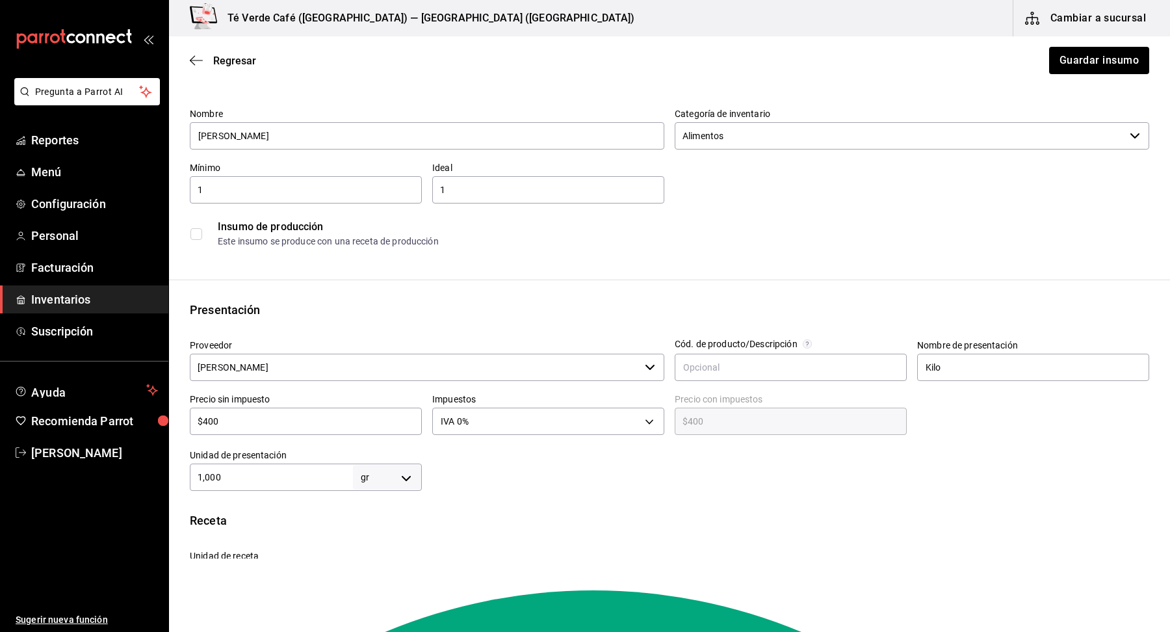
scroll to position [0, 0]
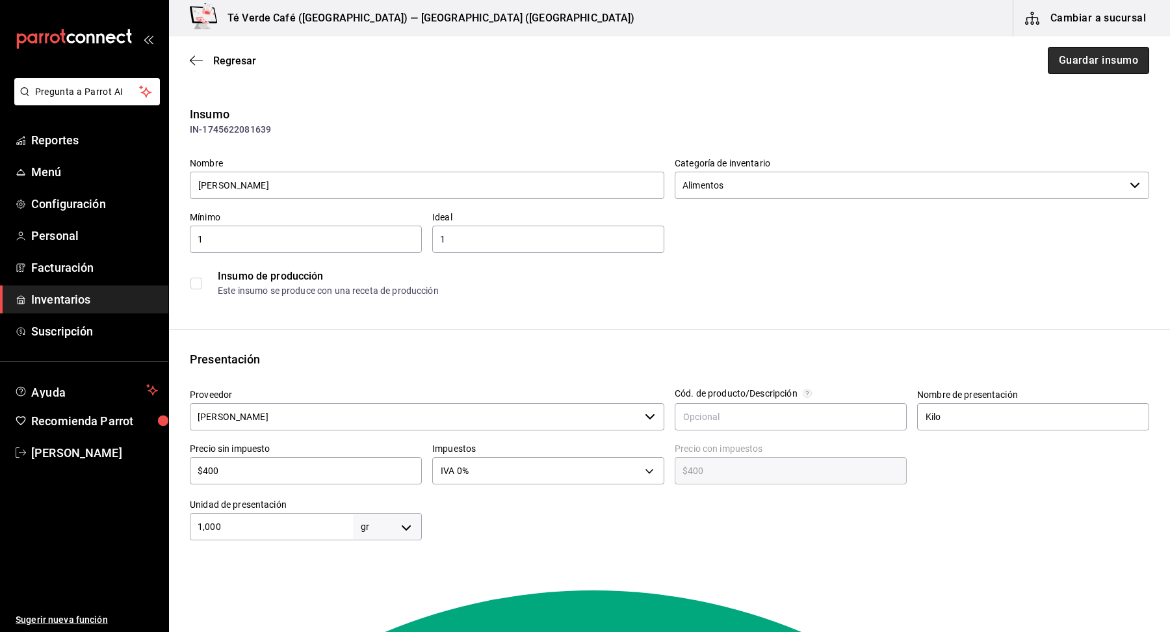
click at [1081, 57] on button "Guardar insumo" at bounding box center [1098, 60] width 101 height 27
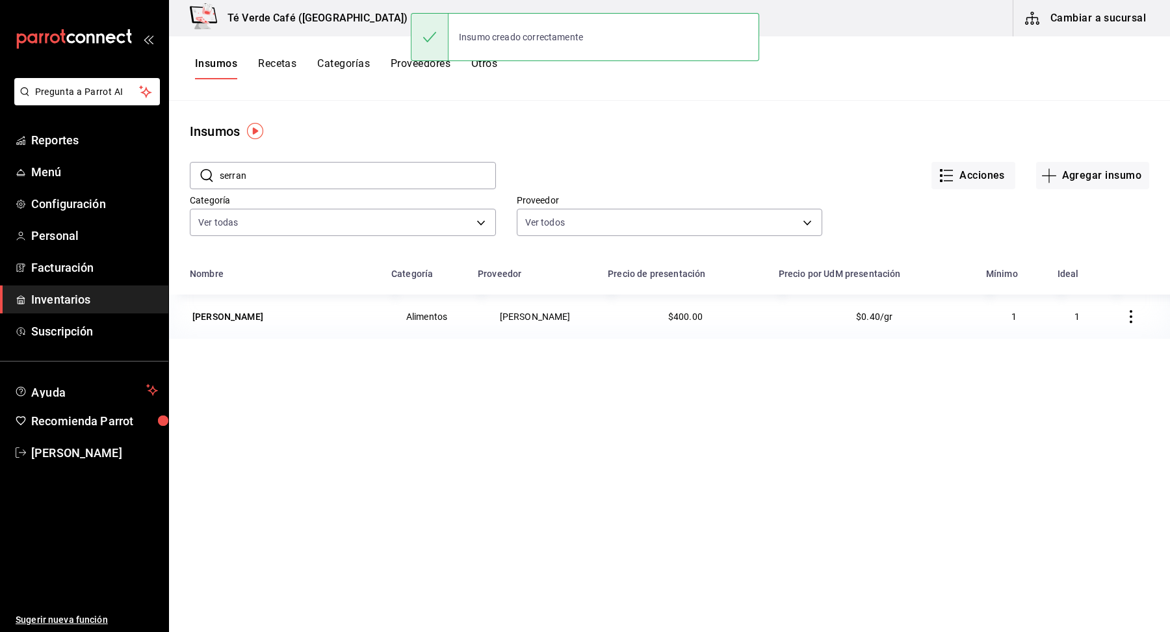
click at [1080, 27] on button "Cambiar a sucursal" at bounding box center [1086, 18] width 146 height 36
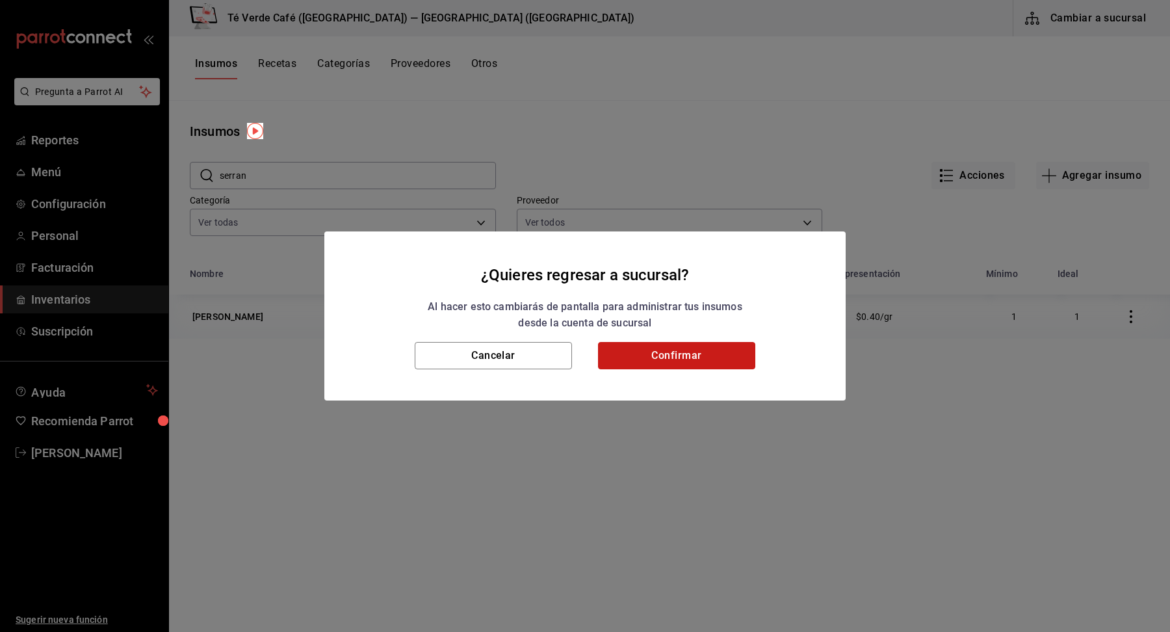
click at [646, 365] on button "Confirmar" at bounding box center [676, 355] width 157 height 27
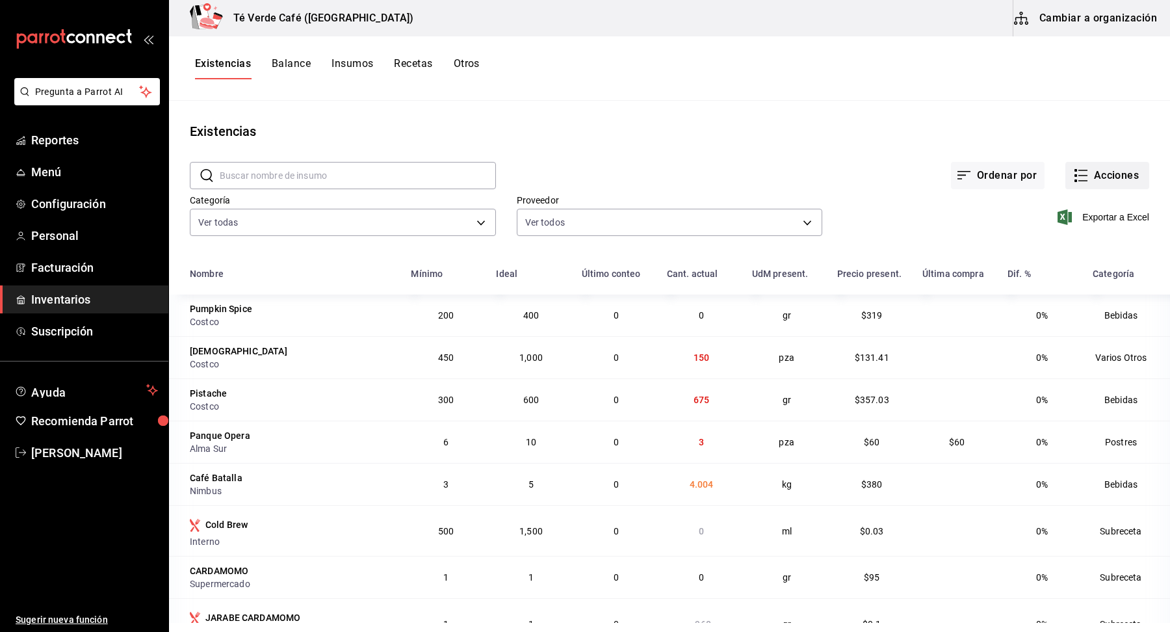
click at [1118, 184] on button "Acciones" at bounding box center [1107, 175] width 84 height 27
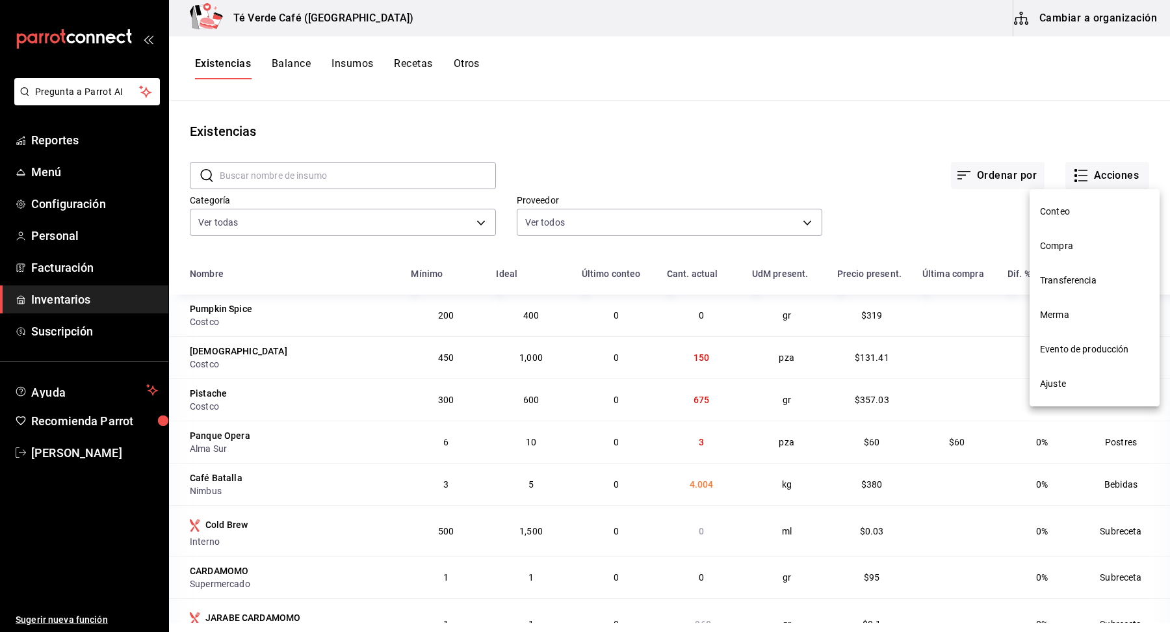
click at [1072, 381] on span "Ajuste" at bounding box center [1094, 384] width 109 height 14
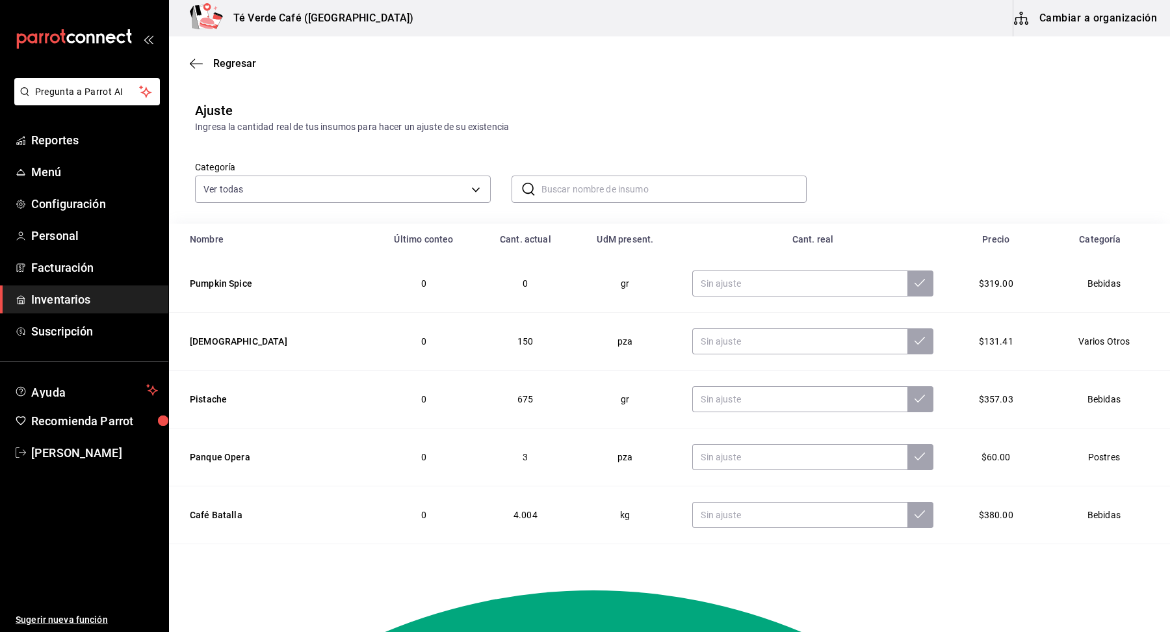
click at [625, 196] on input "text" at bounding box center [674, 189] width 266 height 26
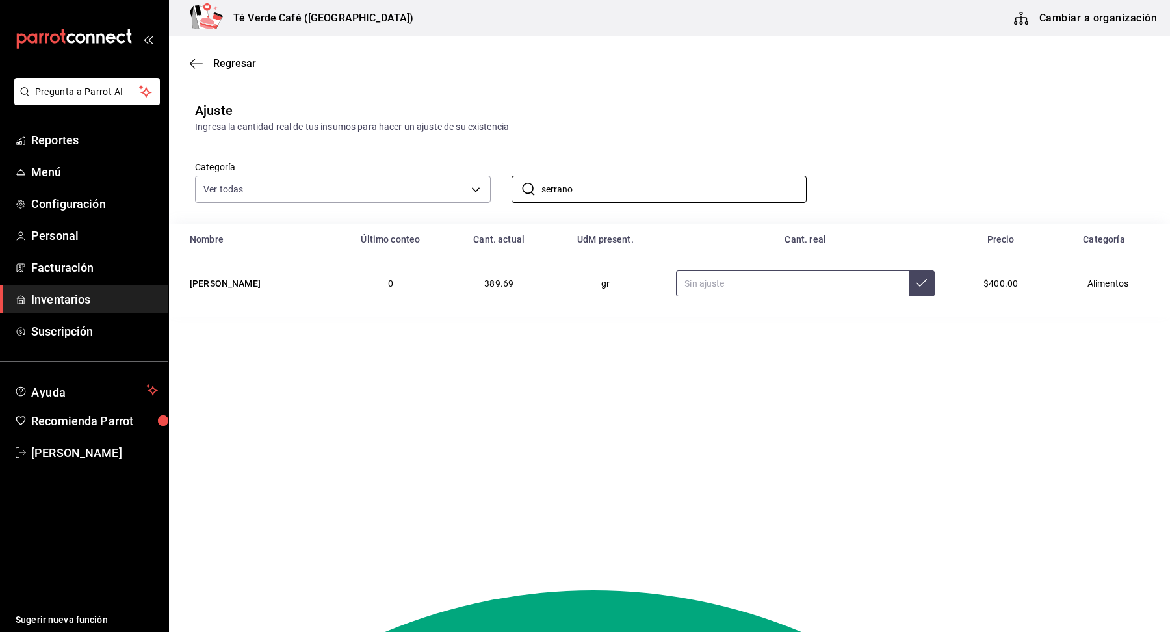
type input "serrano"
click at [764, 293] on input "text" at bounding box center [792, 283] width 233 height 26
type input "250.00"
click at [930, 418] on main "Regresar Ajuste Ingresa la cantidad real de tus insumos para hacer un ajuste de…" at bounding box center [669, 297] width 1001 height 522
click at [909, 289] on button at bounding box center [922, 283] width 26 height 26
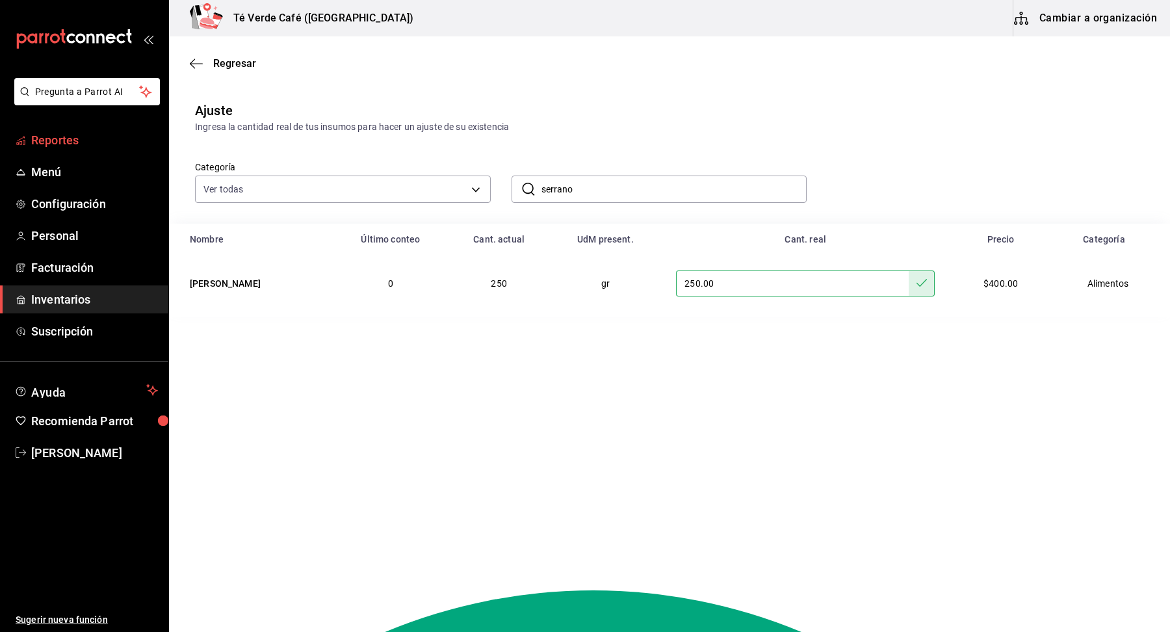
click at [56, 133] on span "Reportes" at bounding box center [94, 140] width 127 height 18
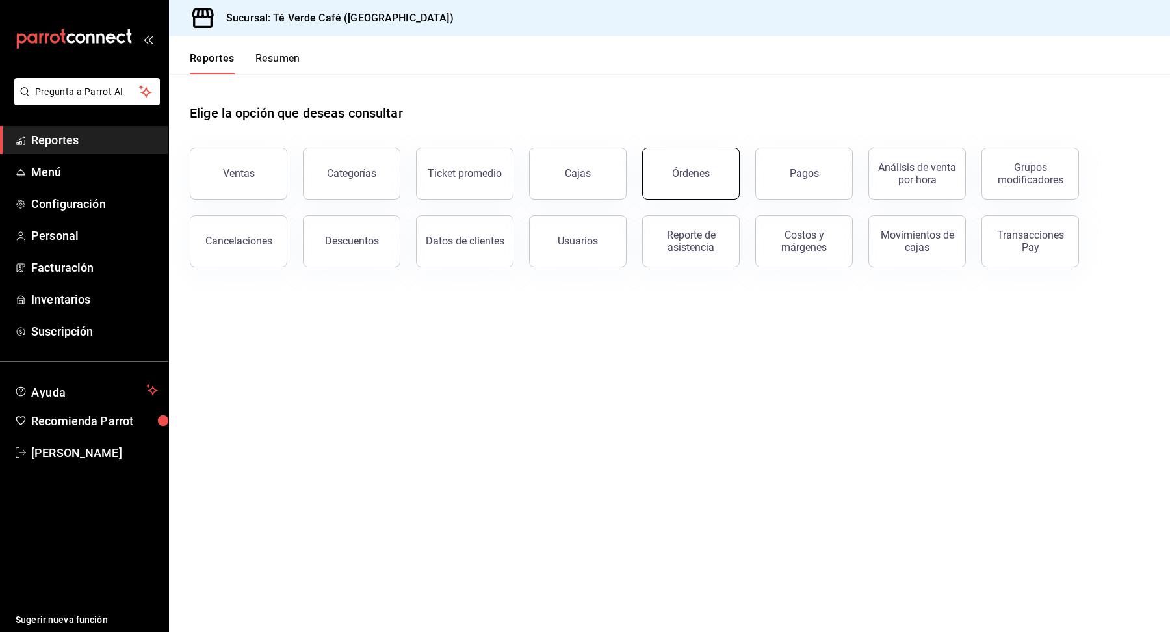
click at [688, 180] on button "Órdenes" at bounding box center [691, 174] width 98 height 52
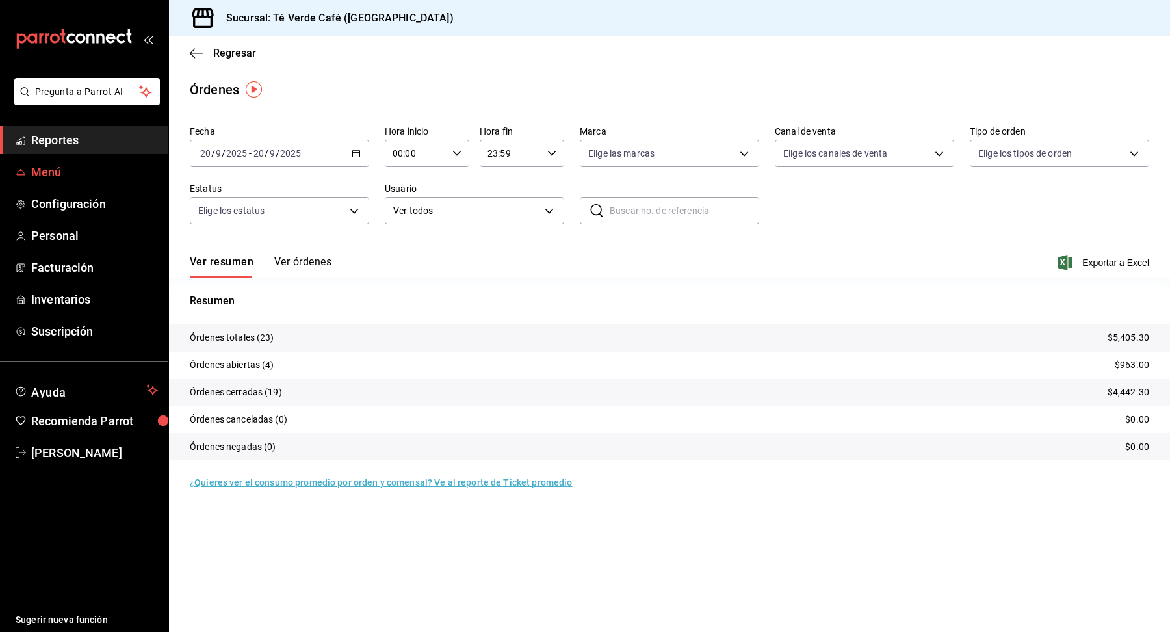
click at [48, 168] on span "Menú" at bounding box center [94, 172] width 127 height 18
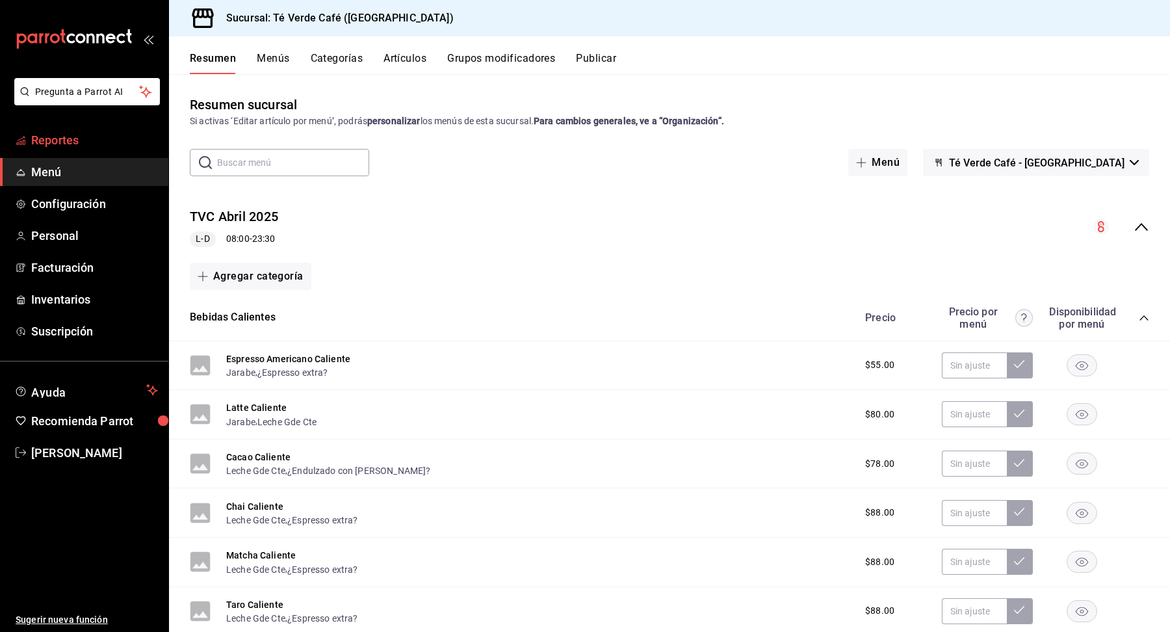
click at [80, 142] on span "Reportes" at bounding box center [94, 140] width 127 height 18
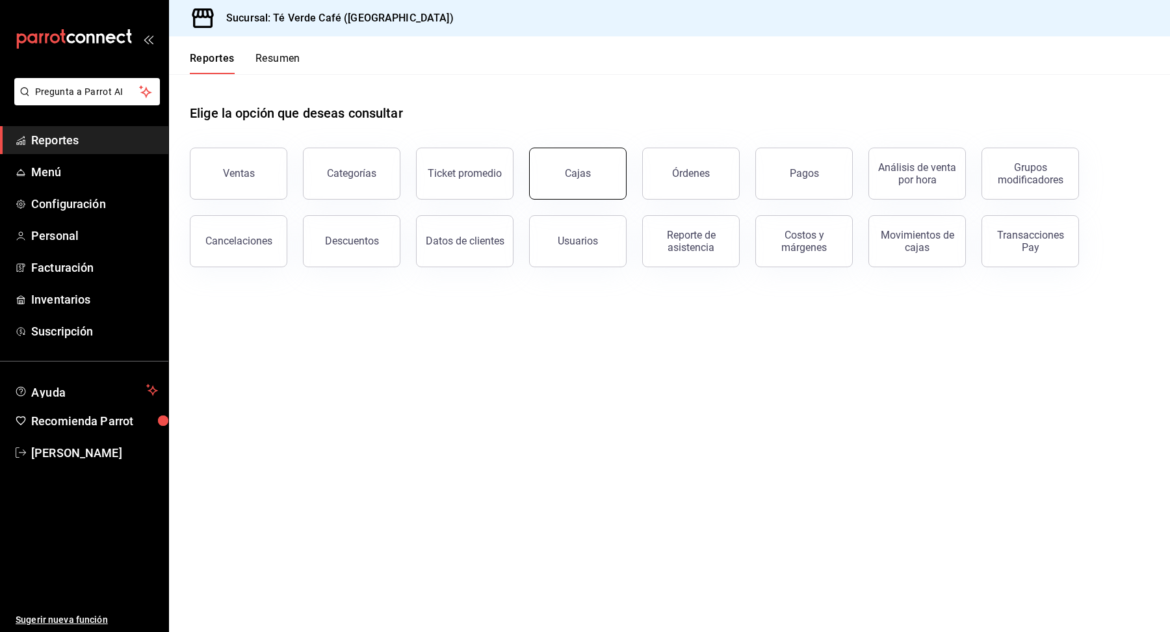
click at [602, 172] on link "Cajas" at bounding box center [578, 174] width 98 height 52
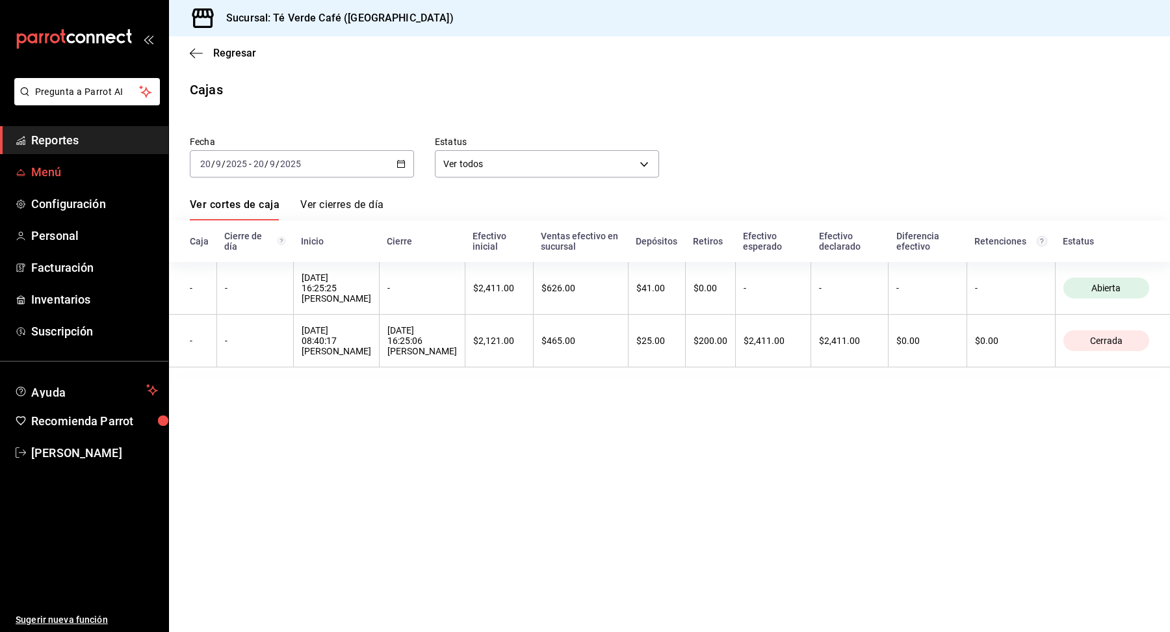
click at [61, 170] on span "Menú" at bounding box center [94, 172] width 127 height 18
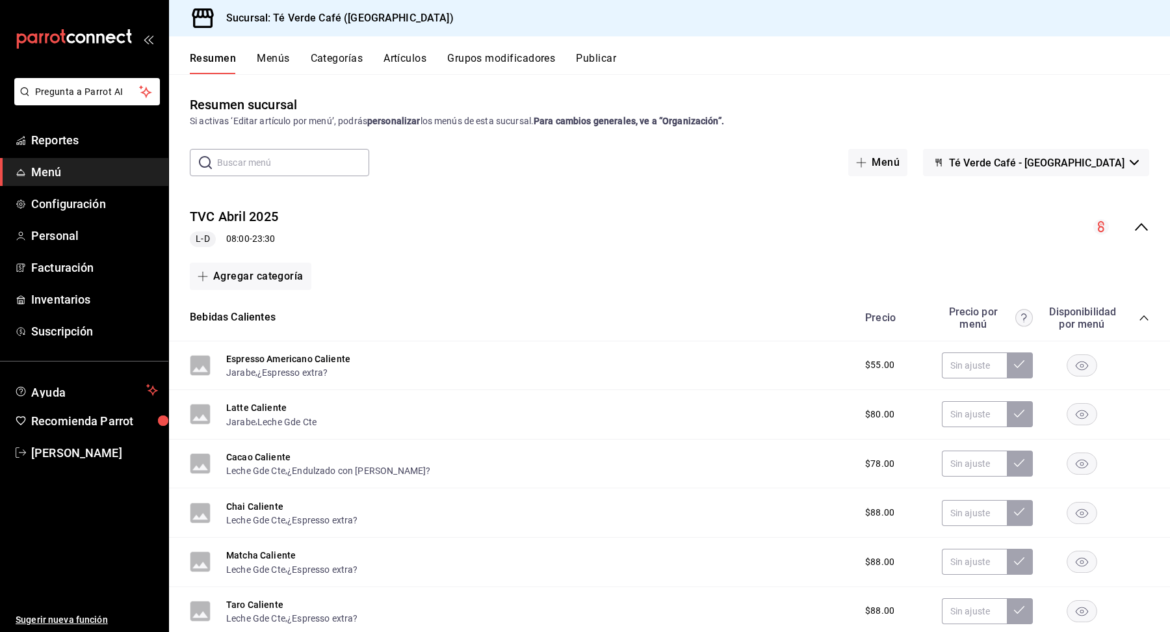
click at [277, 61] on button "Menús" at bounding box center [273, 63] width 33 height 22
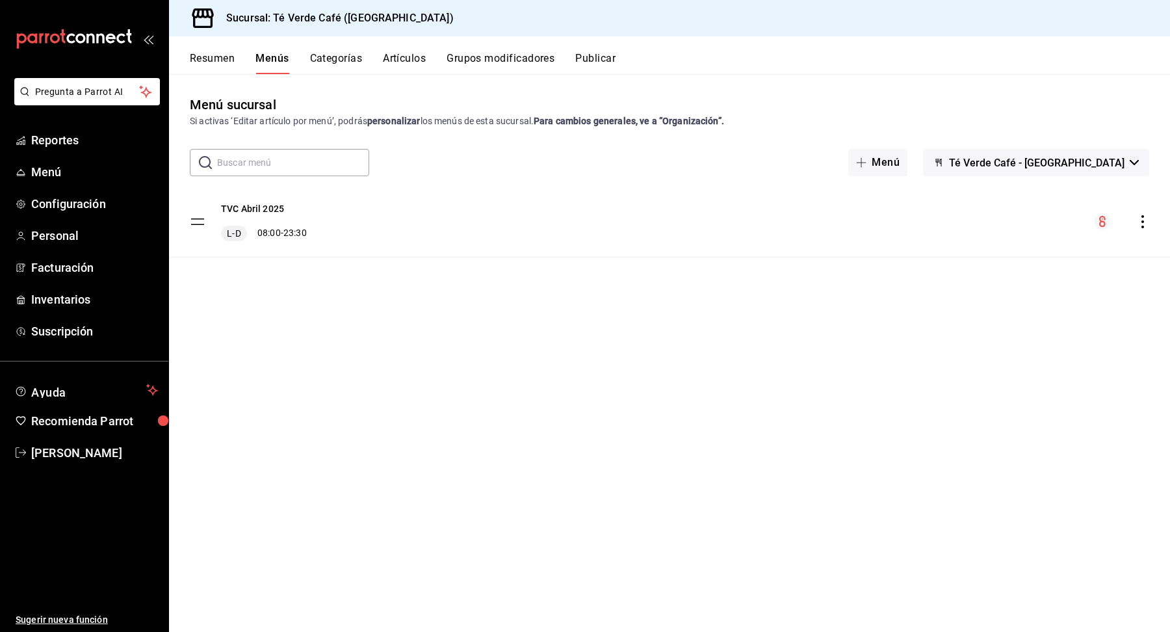
click at [343, 64] on button "Categorías" at bounding box center [336, 63] width 53 height 22
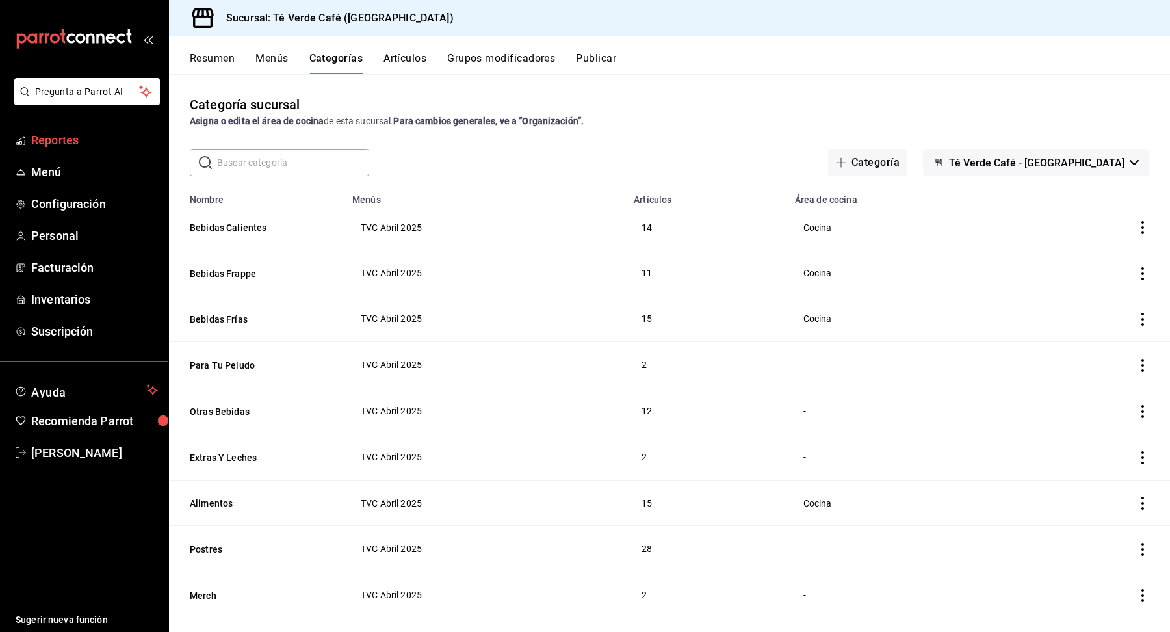
click at [68, 144] on span "Reportes" at bounding box center [94, 140] width 127 height 18
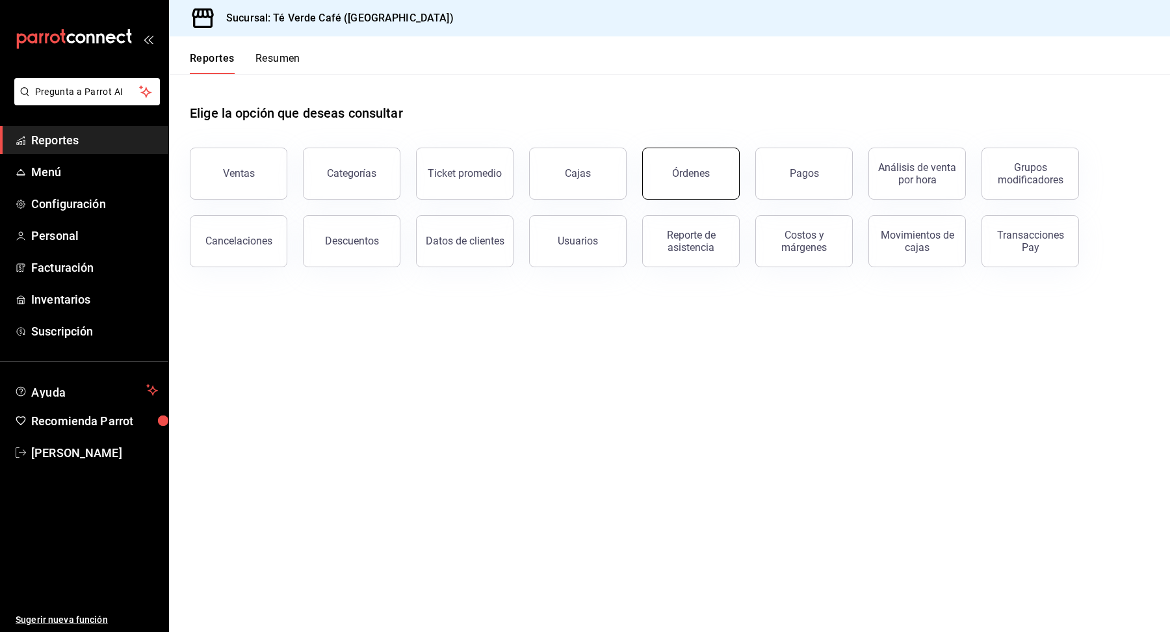
click at [697, 174] on div "Órdenes" at bounding box center [691, 173] width 38 height 12
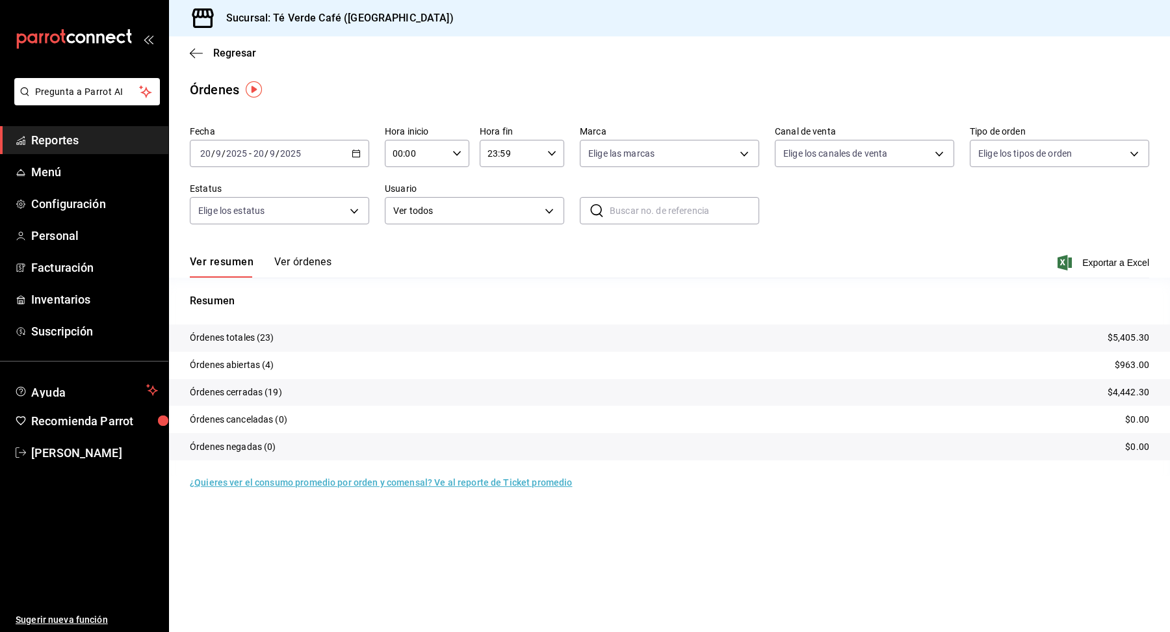
click at [79, 135] on span "Reportes" at bounding box center [94, 140] width 127 height 18
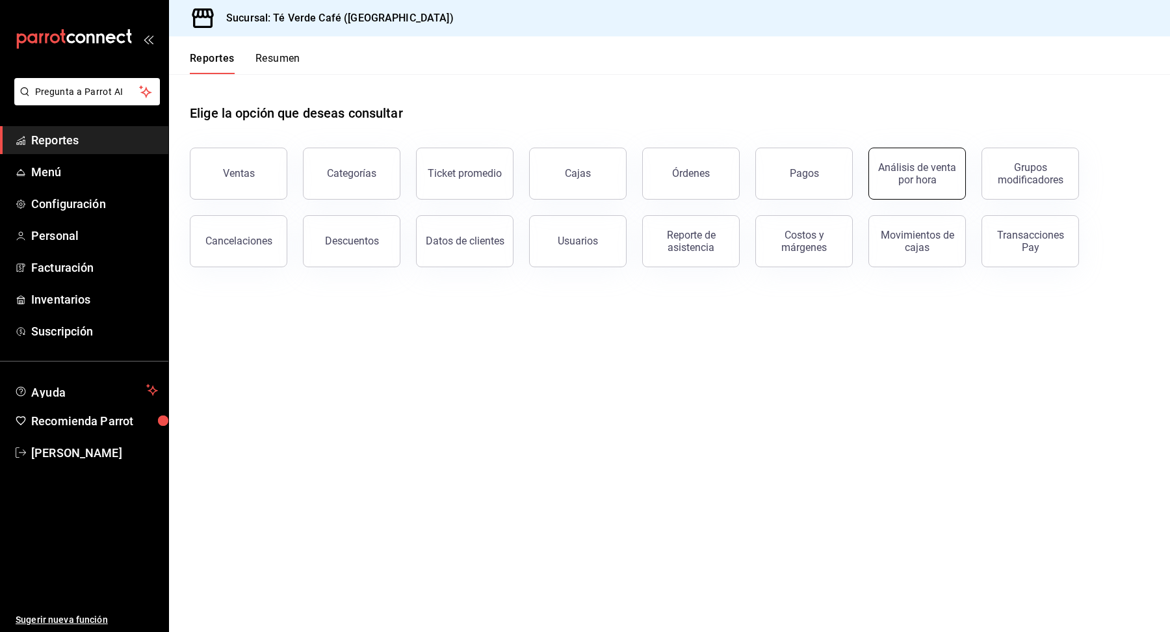
click at [937, 176] on div "Análisis de venta por hora" at bounding box center [917, 173] width 81 height 25
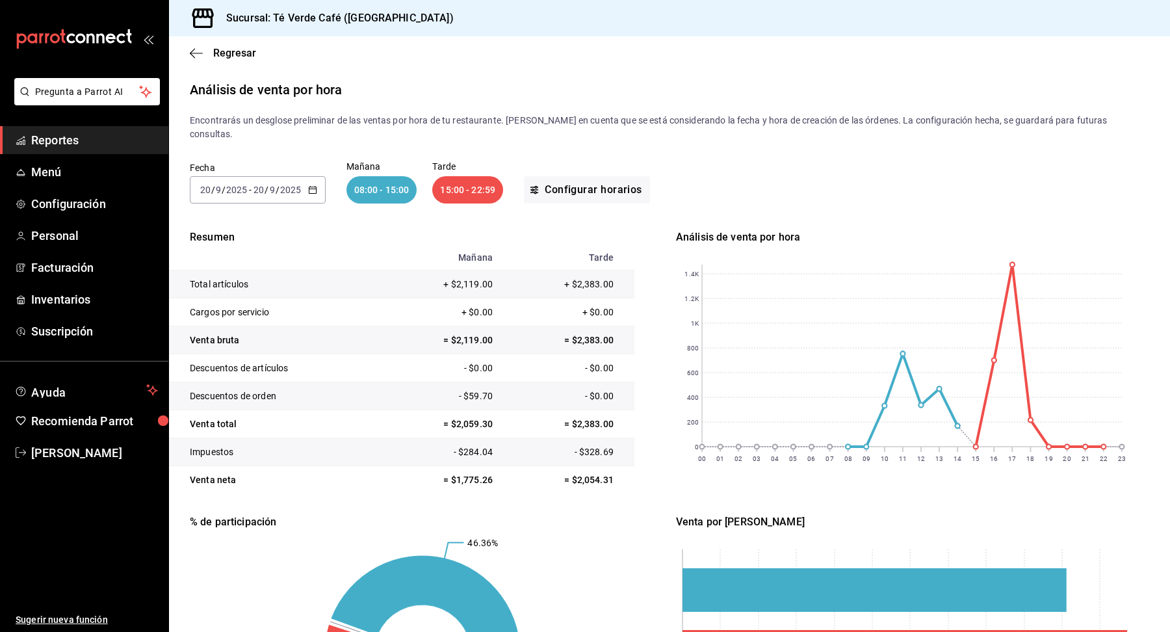
scroll to position [170, 0]
